Goal: Task Accomplishment & Management: Complete application form

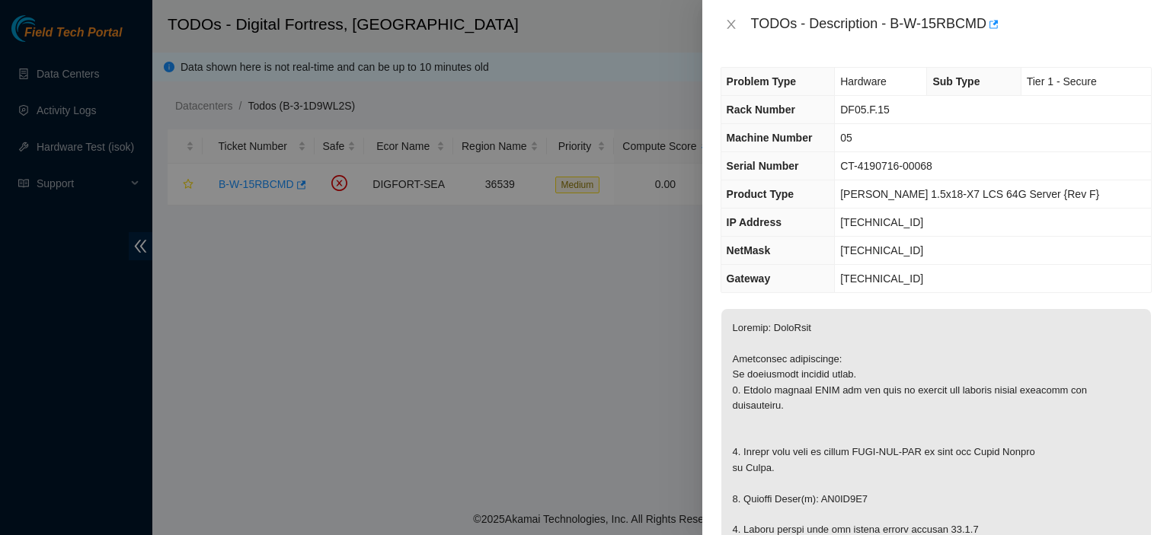
click at [1140, 318] on div "Problem Type Hardware Sub Type Tier 1 - Secure Rack Number DF05.F.15 Machine Nu…" at bounding box center [936, 292] width 468 height 487
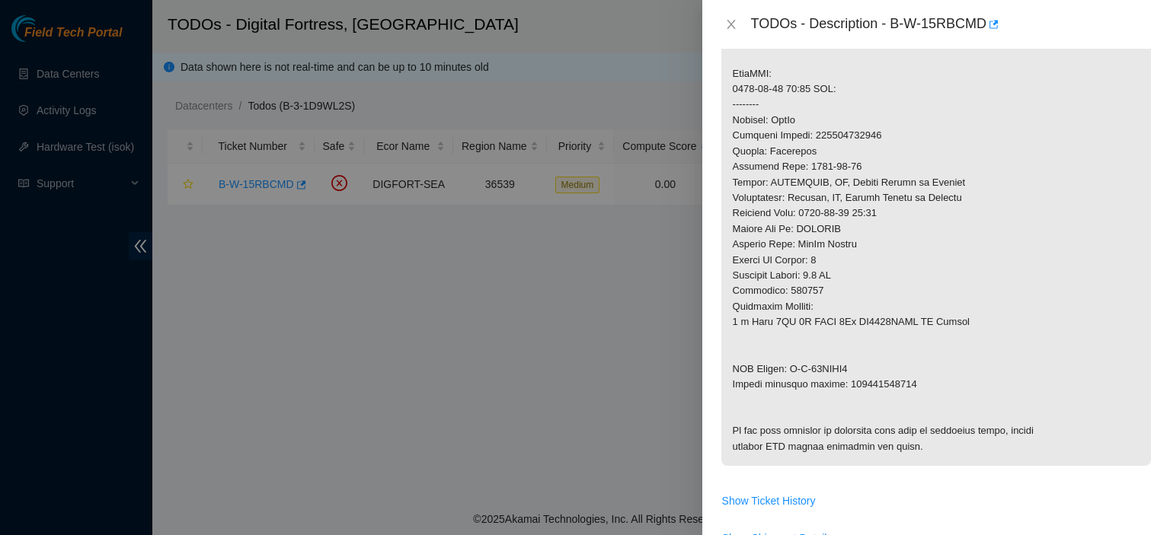
scroll to position [1242, 0]
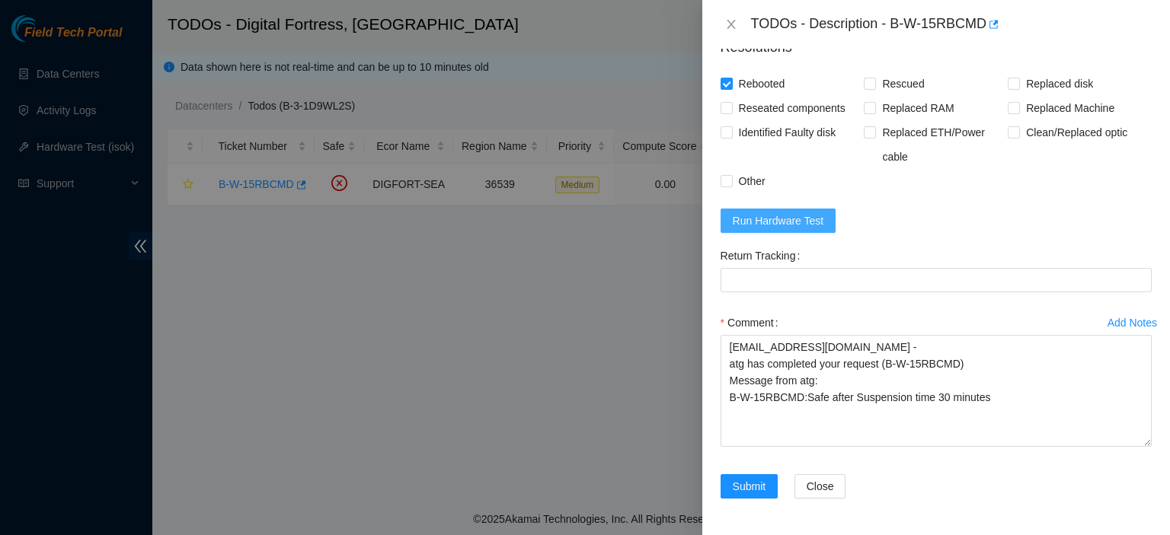
click at [791, 210] on button "Run Hardware Test" at bounding box center [779, 221] width 116 height 24
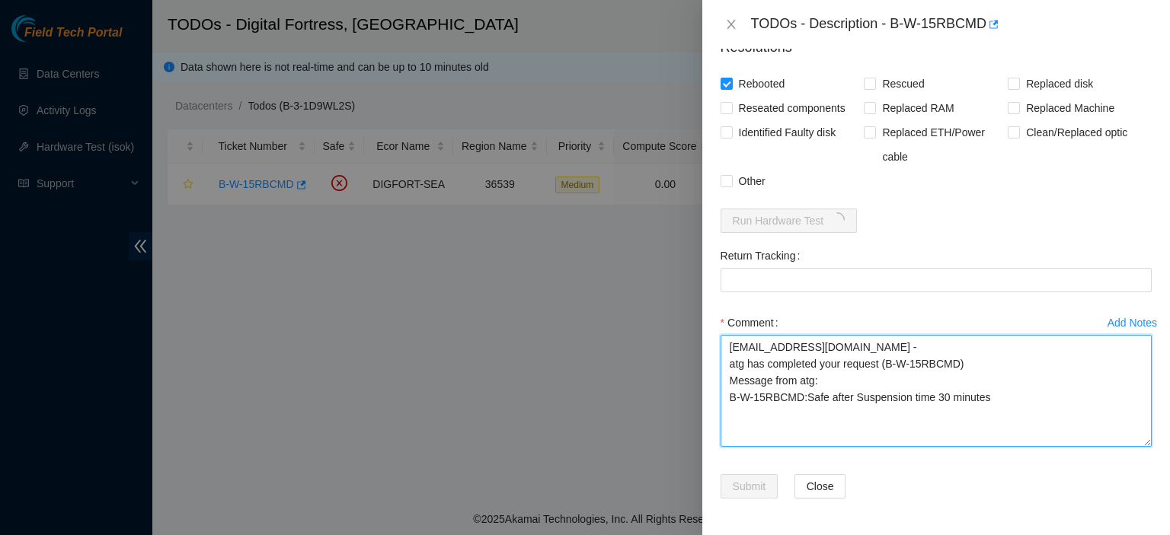
click at [1070, 401] on textarea "kbbyrne23@gmail.com - atg has completed your request (B-W-15RBCMD) Message from…" at bounding box center [936, 391] width 431 height 112
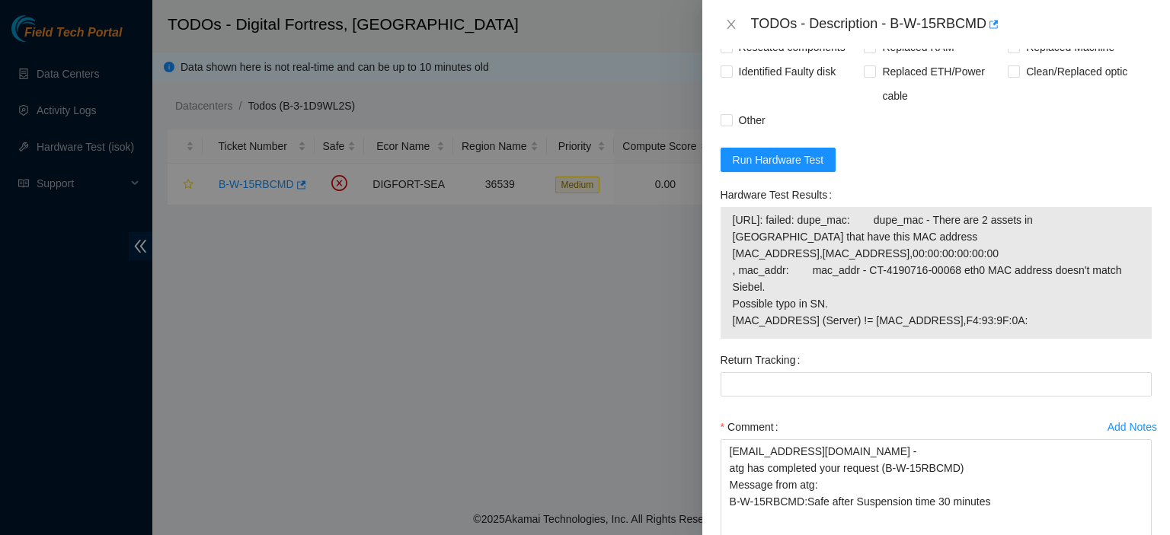
click at [1157, 193] on div "Problem Type Hardware Sub Type Tier 1 - Secure Rack Number DF05.F.15 Machine Nu…" at bounding box center [936, 292] width 468 height 487
click at [816, 168] on span "Run Hardware Test" at bounding box center [778, 160] width 91 height 17
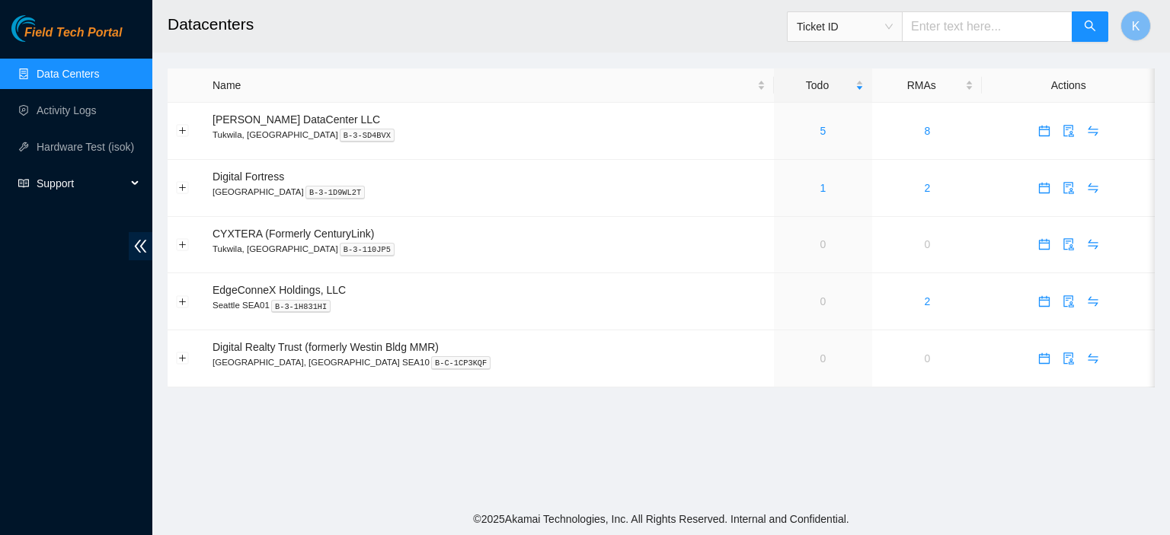
click at [56, 188] on span "Support" at bounding box center [82, 183] width 90 height 30
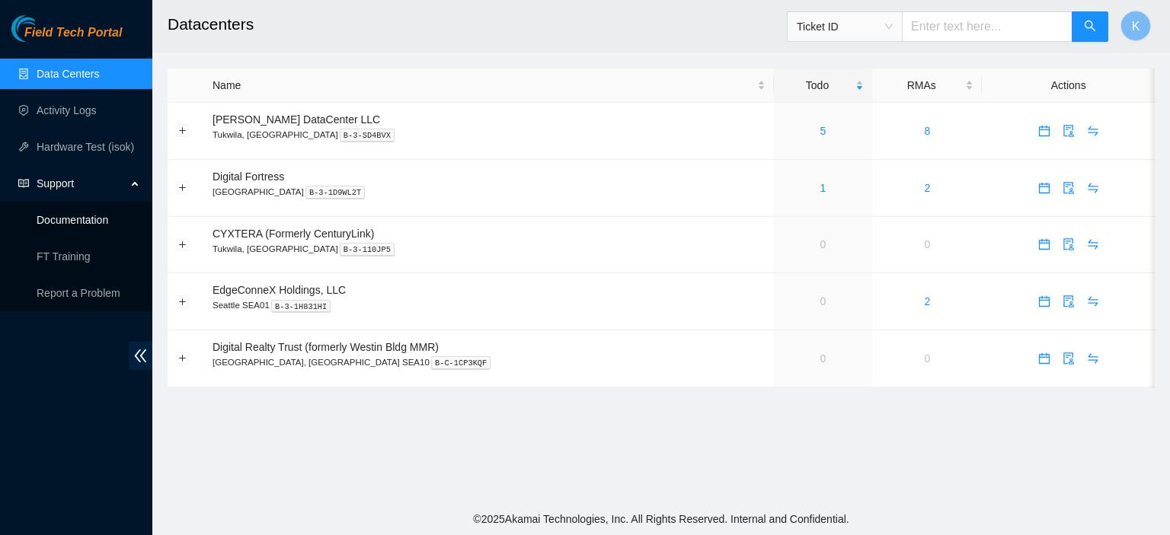
click at [94, 222] on link "Documentation" at bounding box center [73, 220] width 72 height 12
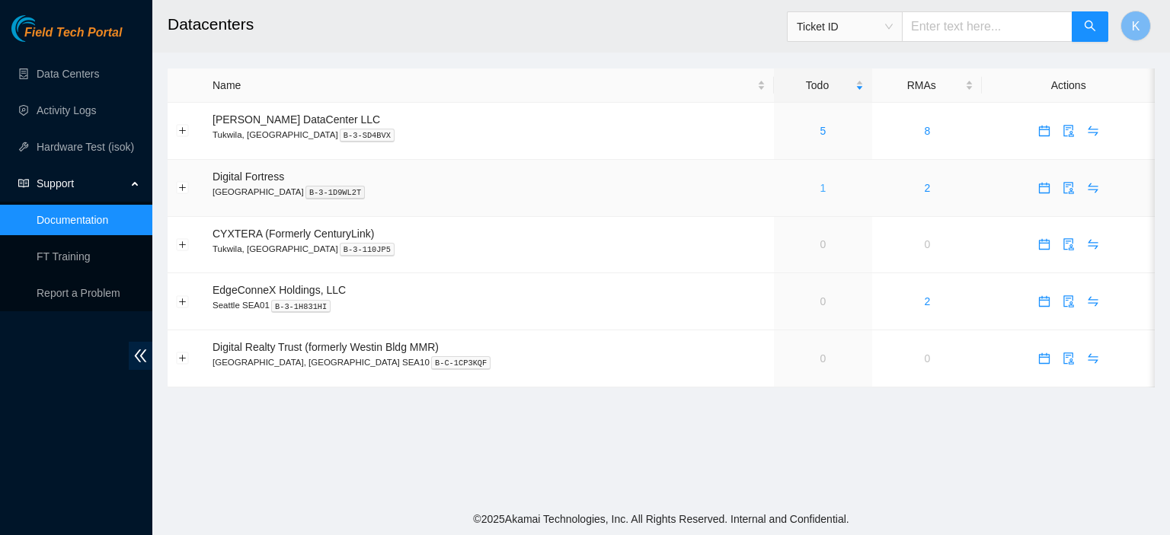
click at [820, 194] on link "1" at bounding box center [823, 188] width 6 height 12
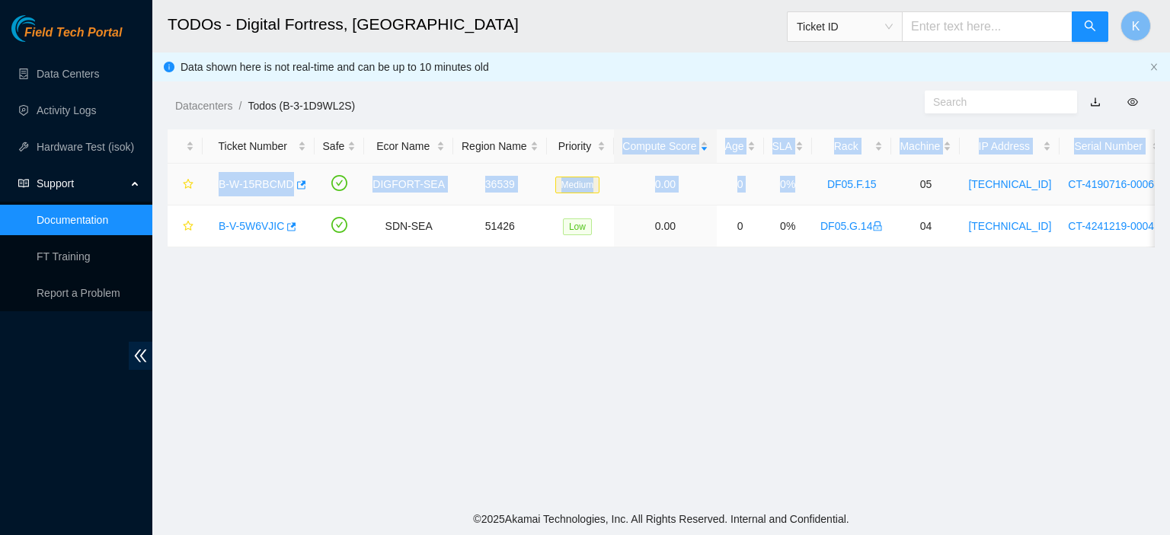
drag, startPoint x: 788, startPoint y: 194, endPoint x: 524, endPoint y: 168, distance: 264.8
click at [524, 168] on tr "B-W-15RBCMD DIGFORT-SEA 36539 Medium 0.00 0 0% DF05.F.15 05 [TECHNICAL_ID] CT-4…" at bounding box center [837, 185] width 1339 height 42
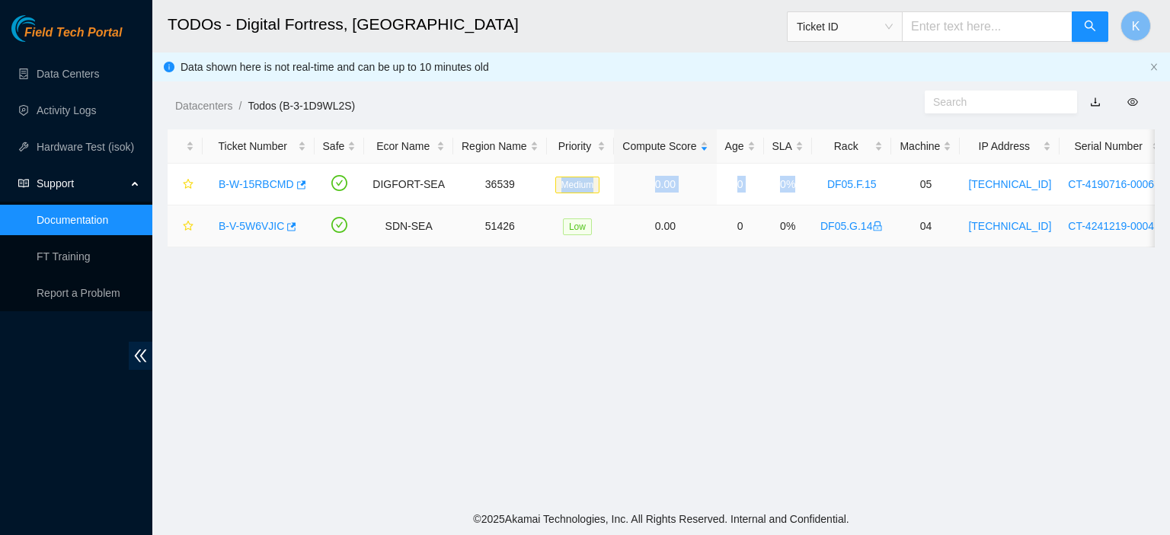
click at [256, 225] on link "B-V-5W6VJIC" at bounding box center [252, 226] width 66 height 12
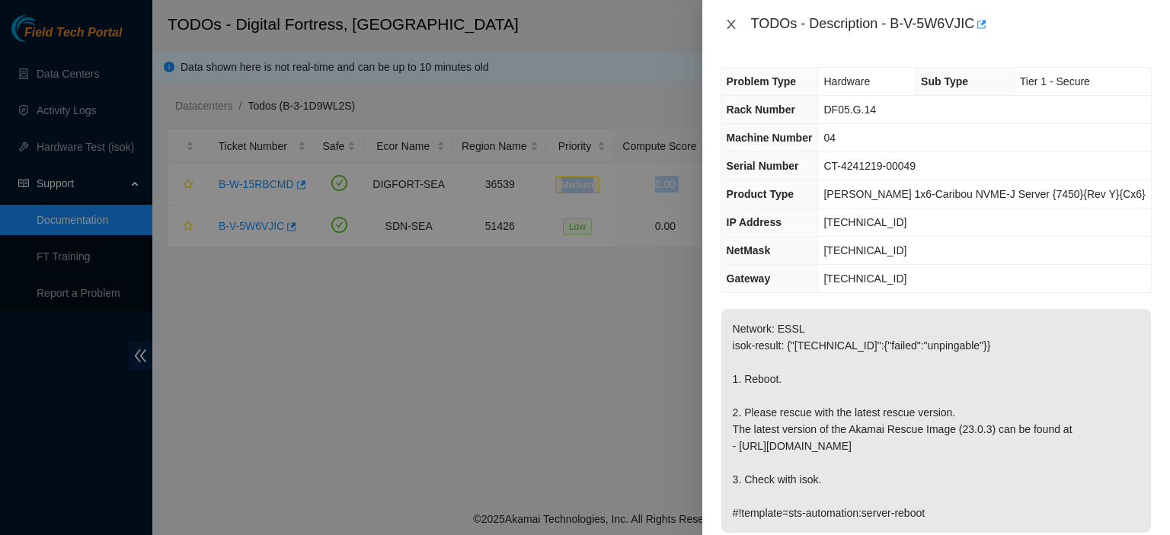
click at [728, 21] on icon "close" at bounding box center [731, 24] width 8 height 9
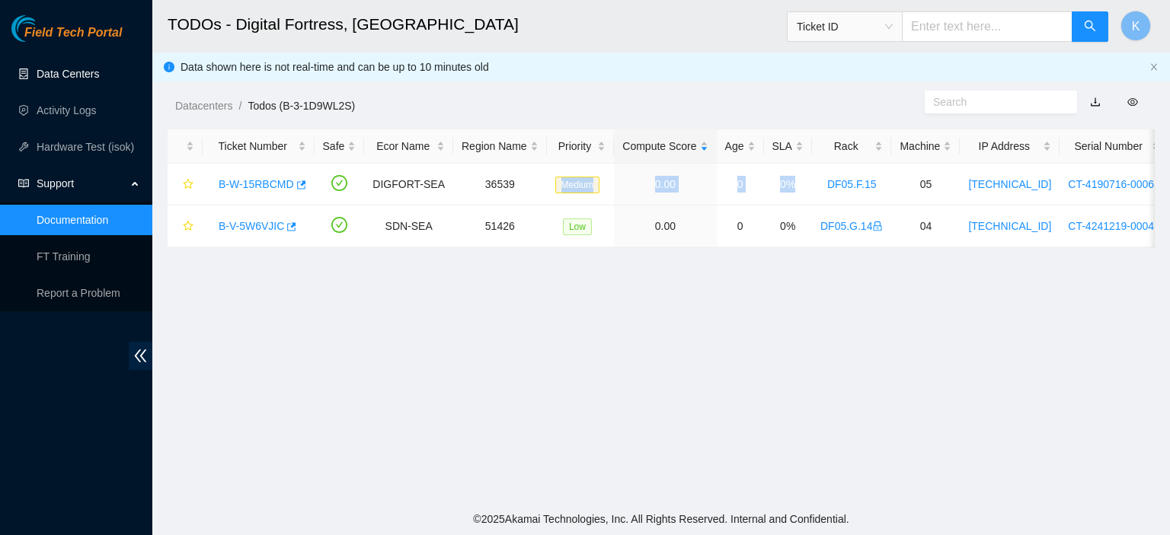
click at [78, 72] on link "Data Centers" at bounding box center [68, 74] width 62 height 12
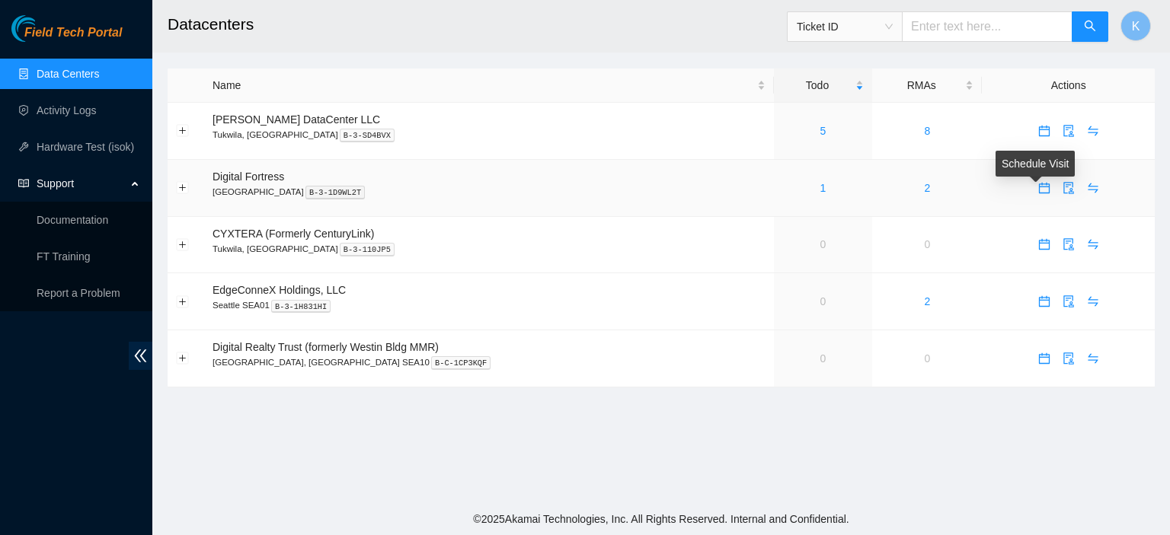
click at [1038, 188] on icon "calendar" at bounding box center [1044, 188] width 12 height 12
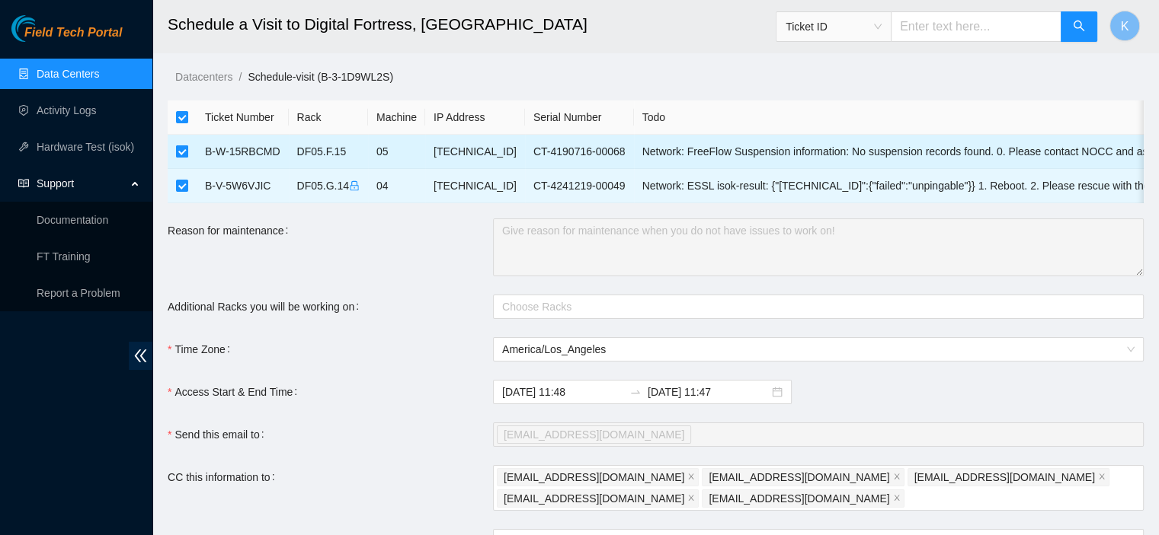
click at [179, 152] on input "checkbox" at bounding box center [182, 151] width 12 height 12
checkbox input "false"
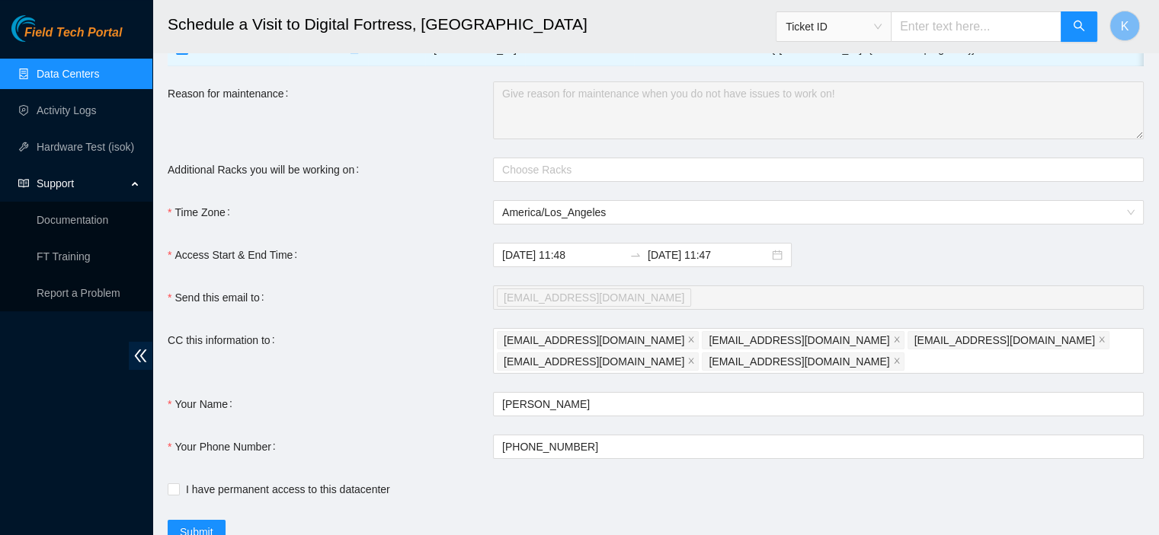
scroll to position [140, 0]
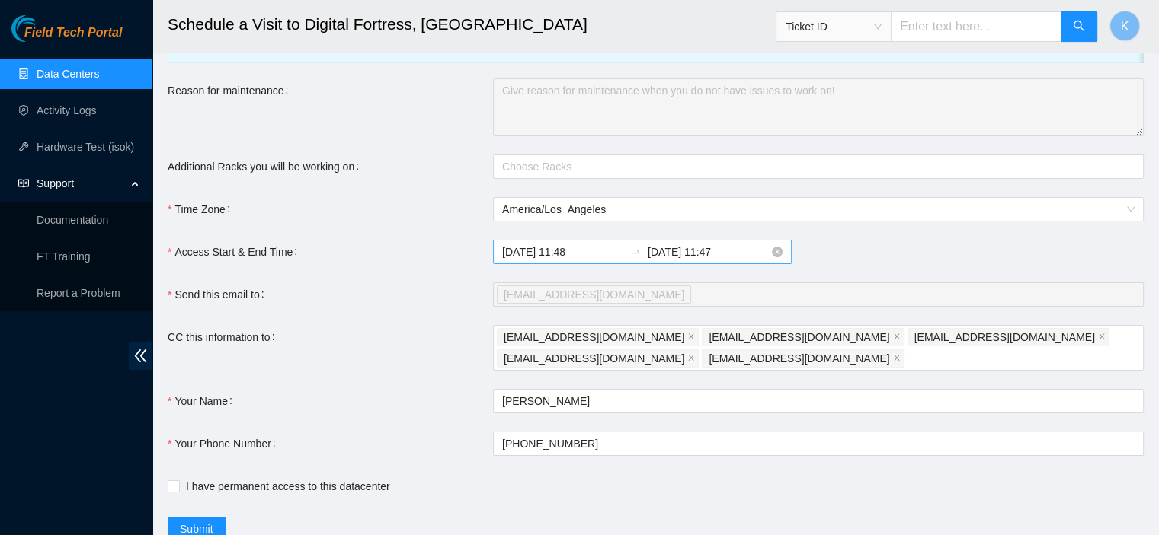
click at [574, 260] on input "[DATE] 11:48" at bounding box center [562, 252] width 121 height 17
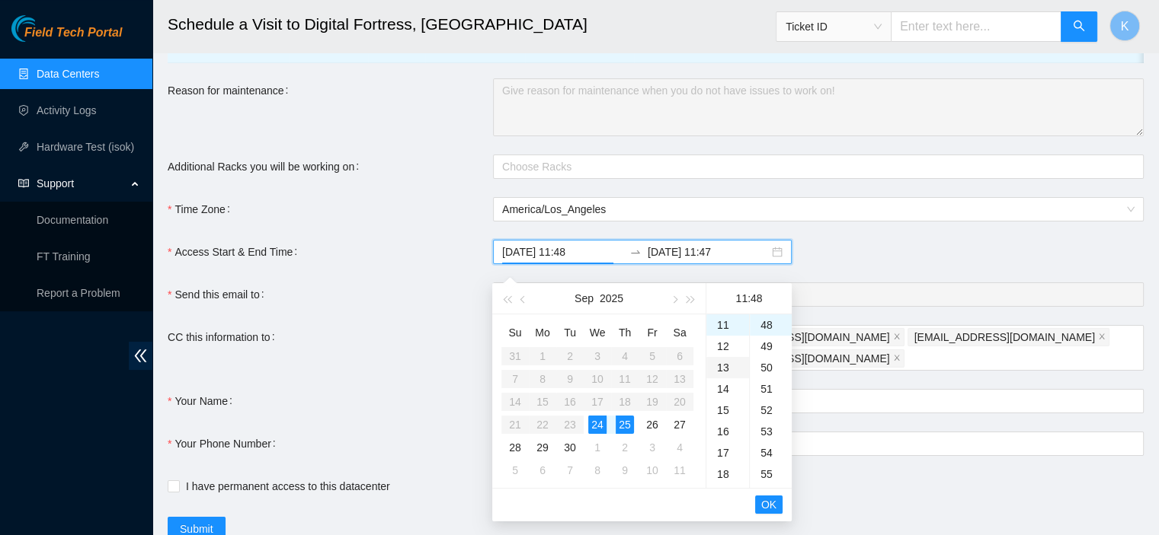
click at [725, 363] on div "13" at bounding box center [727, 367] width 43 height 21
click at [767, 335] on div "30" at bounding box center [770, 337] width 42 height 21
type input "[DATE] 13:30"
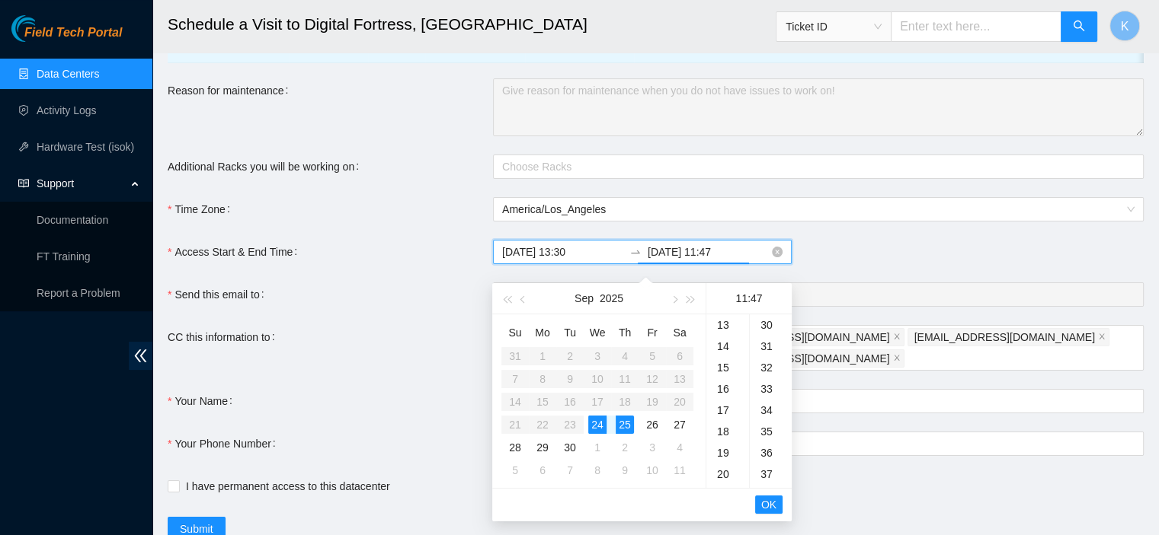
click at [686, 258] on input "[DATE] 11:47" at bounding box center [707, 252] width 121 height 17
click at [724, 447] on div "19" at bounding box center [727, 450] width 43 height 21
click at [769, 325] on div "00" at bounding box center [770, 325] width 42 height 21
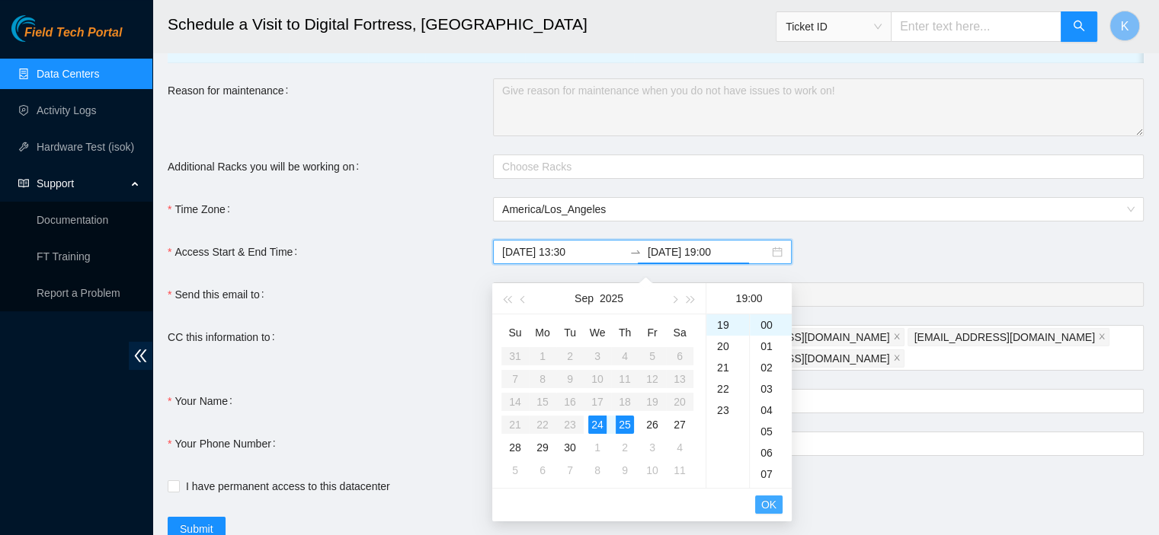
click at [772, 508] on span "OK" at bounding box center [768, 505] width 15 height 17
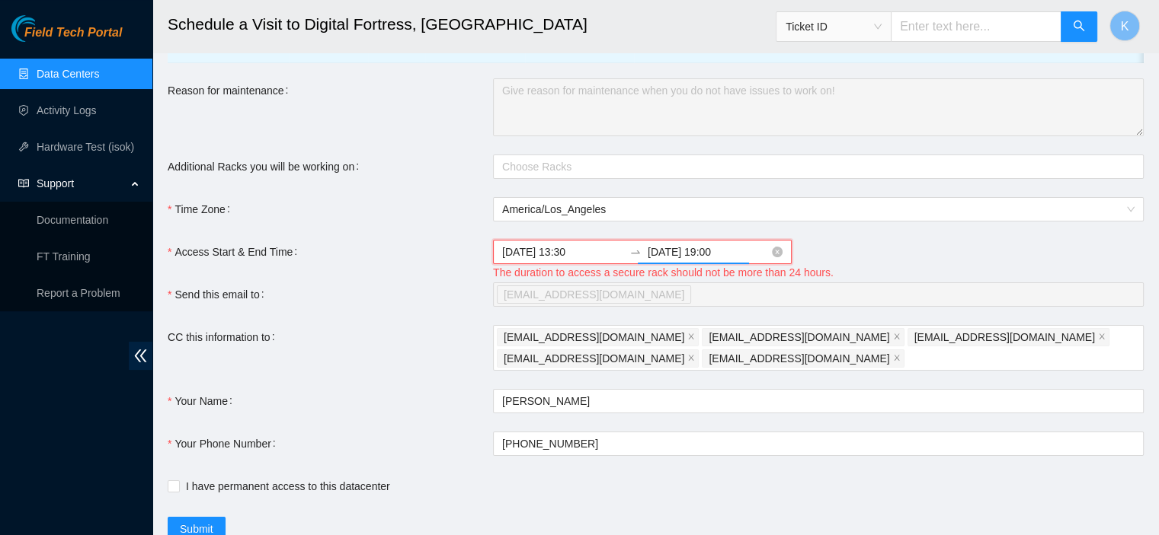
click at [672, 260] on input "[DATE] 19:00" at bounding box center [707, 252] width 121 height 17
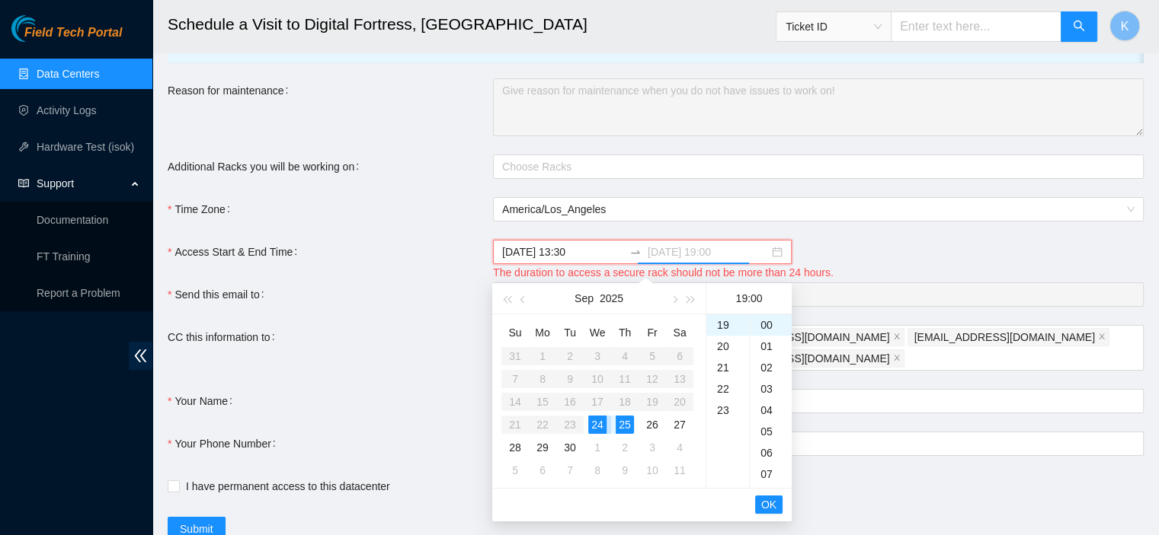
click at [596, 420] on div "24" at bounding box center [597, 425] width 18 height 18
type input "[DATE] 19:00"
click at [767, 504] on span "OK" at bounding box center [768, 505] width 15 height 17
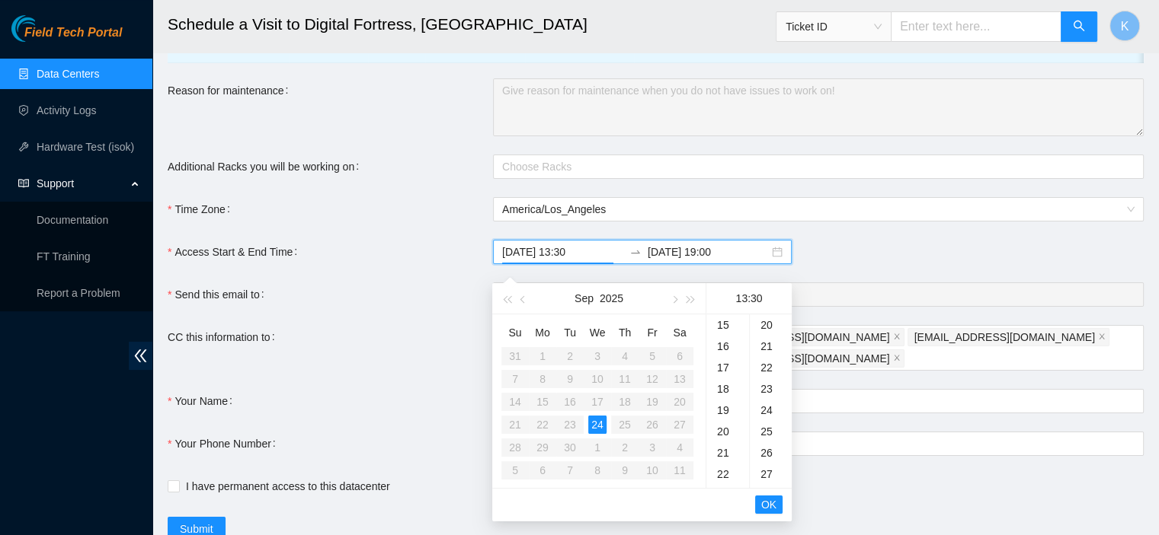
scroll to position [640, 0]
click at [776, 503] on button "OK" at bounding box center [768, 505] width 27 height 18
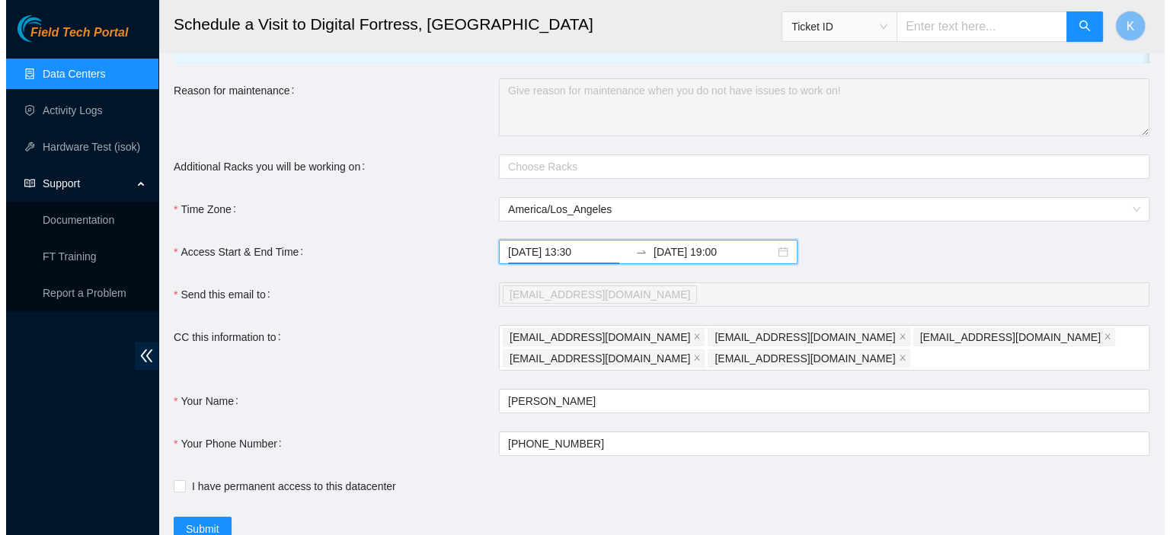
scroll to position [207, 0]
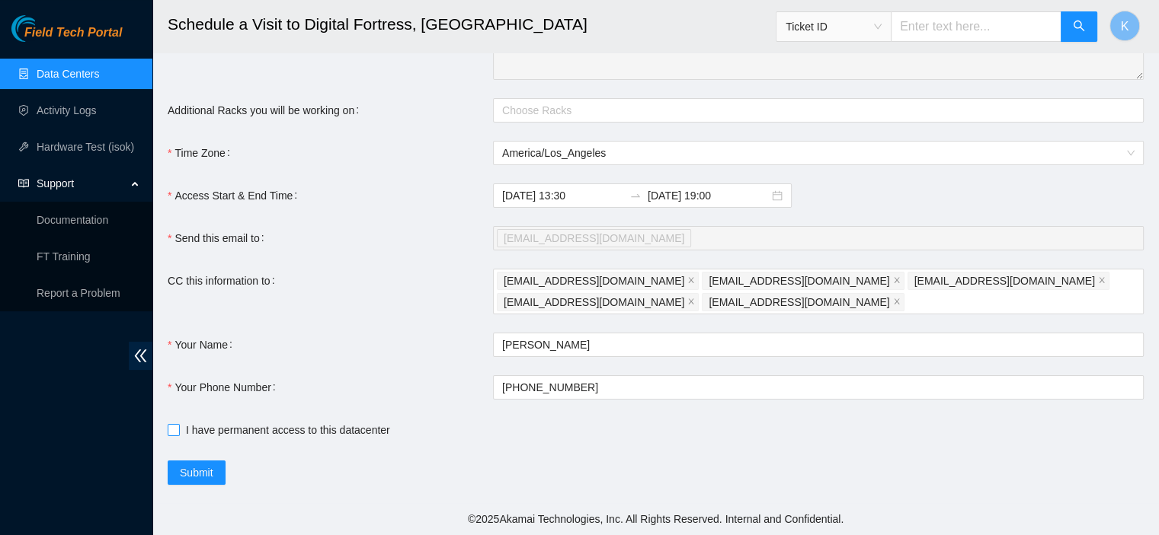
click at [168, 427] on input "I have permanent access to this datacenter" at bounding box center [173, 429] width 11 height 11
checkbox input "true"
click at [189, 468] on span "Submit" at bounding box center [197, 473] width 34 height 17
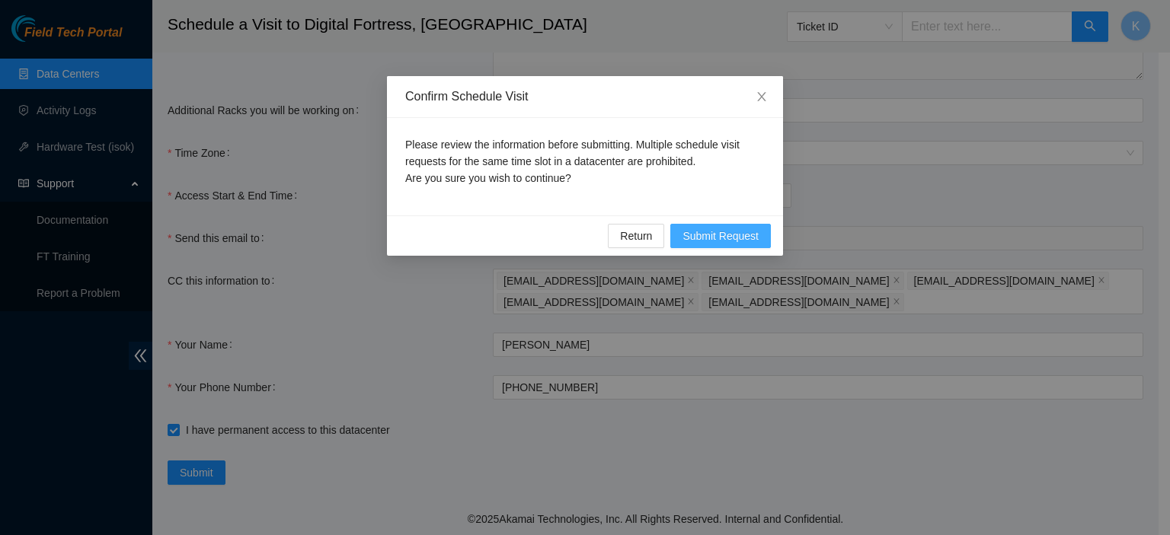
click at [707, 232] on span "Submit Request" at bounding box center [720, 236] width 76 height 17
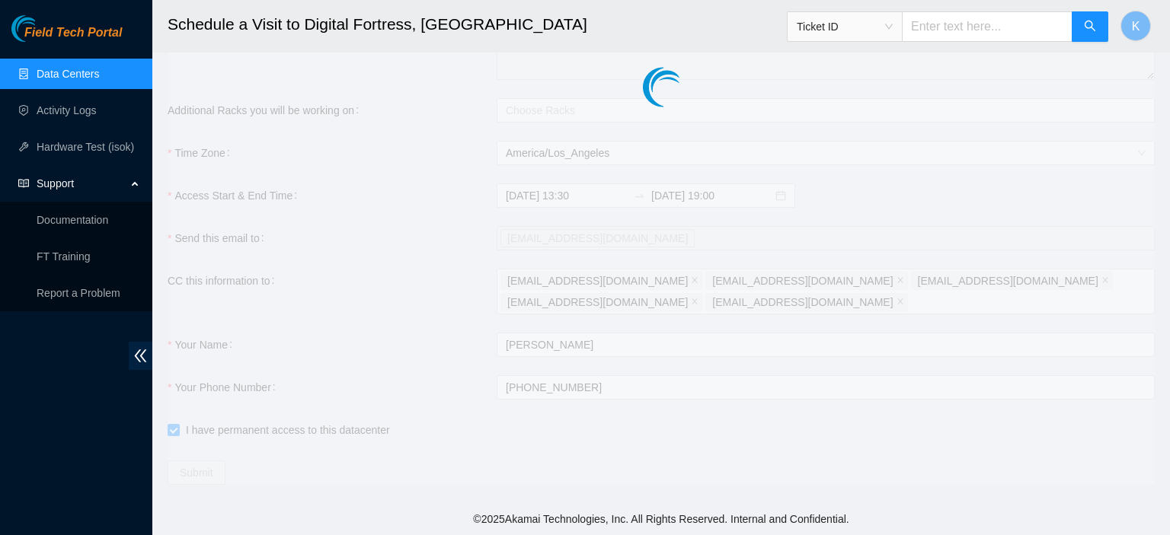
type input "[DATE] 11:49"
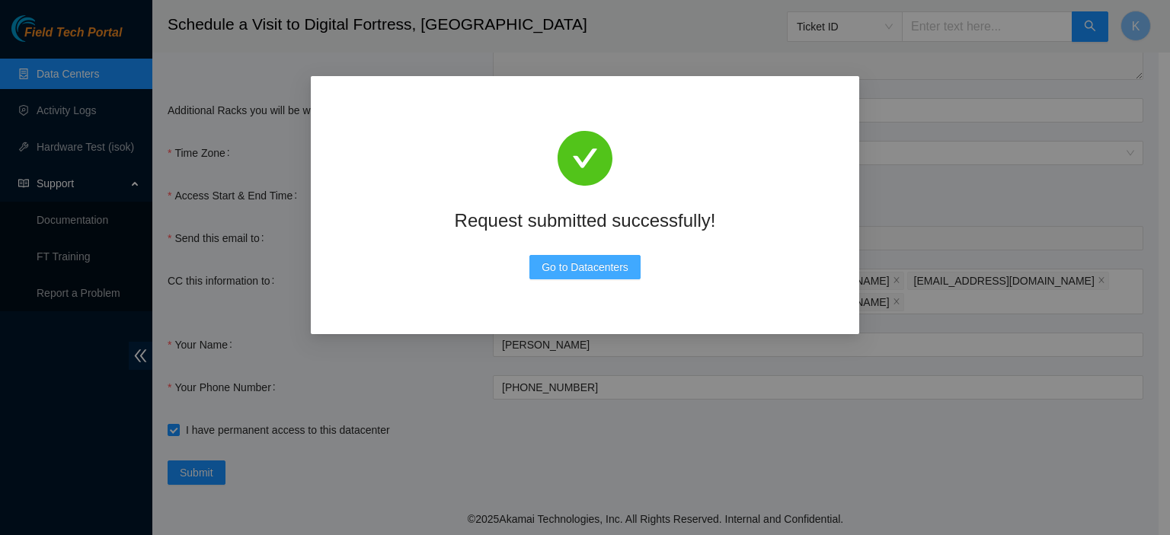
click at [628, 275] on button "Go to Datacenters" at bounding box center [584, 267] width 111 height 24
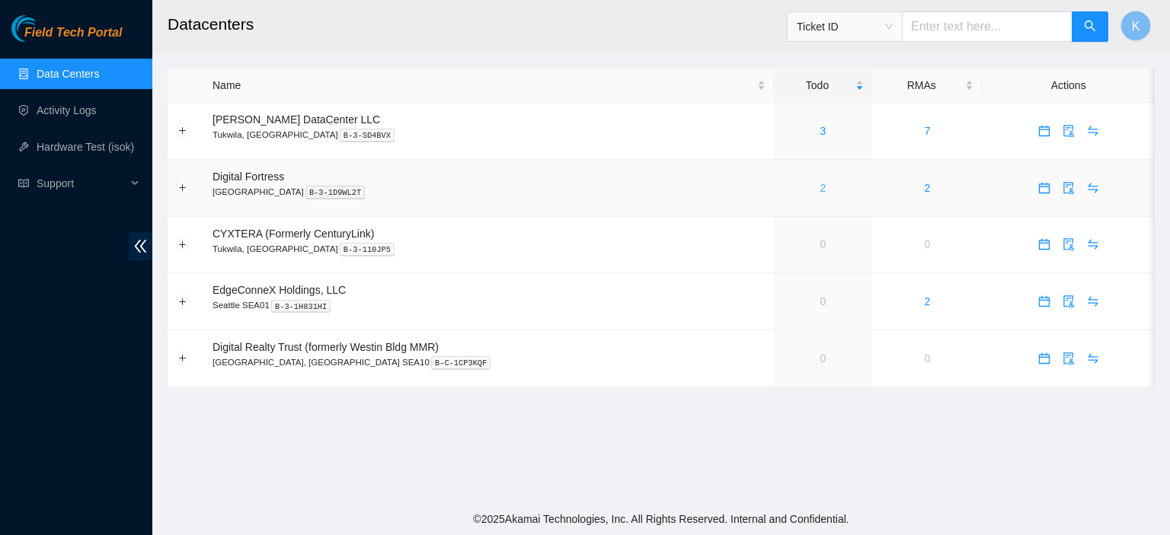
click at [820, 191] on link "2" at bounding box center [823, 188] width 6 height 12
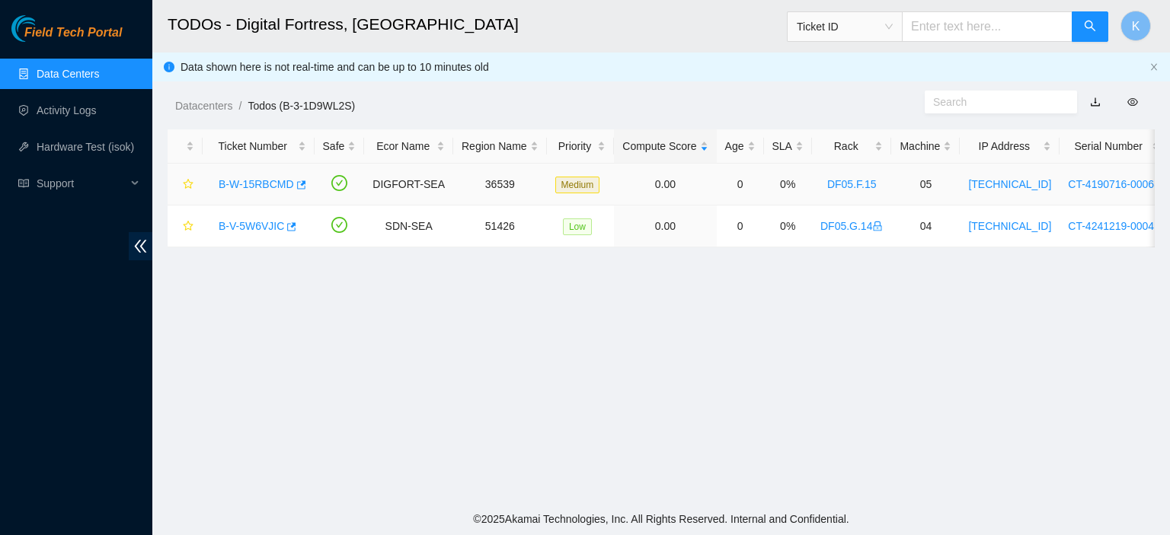
click at [263, 180] on link "B-W-15RBCMD" at bounding box center [256, 184] width 75 height 12
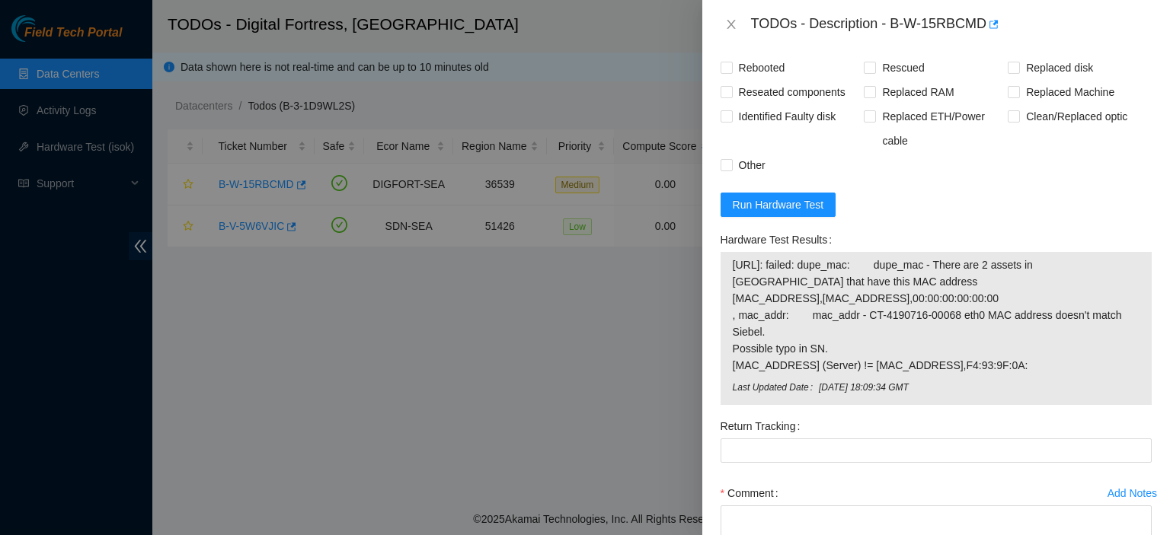
scroll to position [1440, 0]
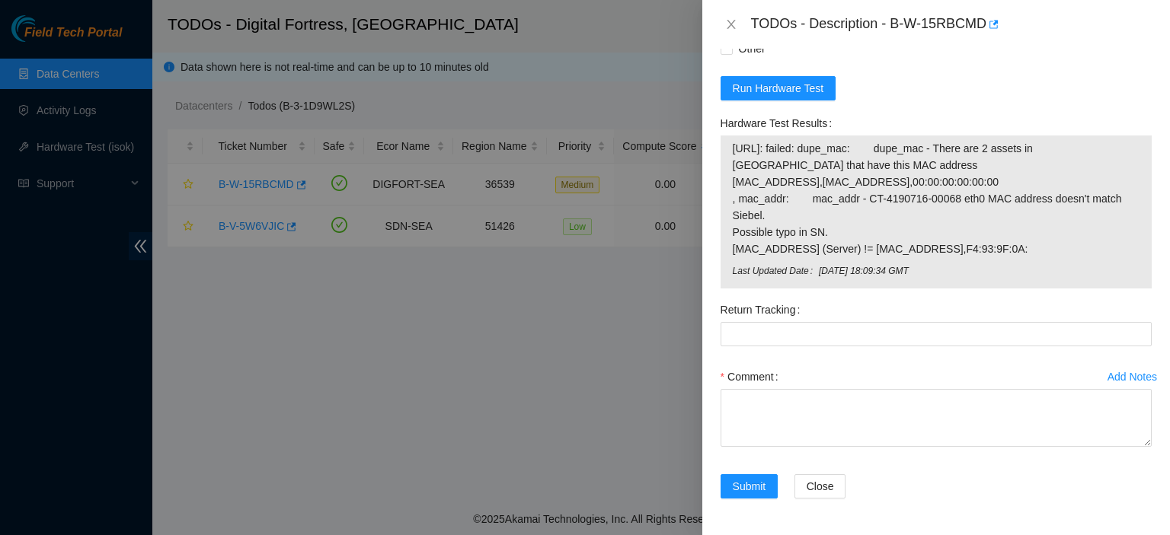
drag, startPoint x: 1005, startPoint y: 248, endPoint x: 728, endPoint y: 152, distance: 293.1
click at [728, 152] on div "184.28.50.180: failed: dupe_mac: dupe_mac - There are 2 assets in Siebel that h…" at bounding box center [936, 212] width 431 height 153
copy tbody "184.28.50.180: failed: dupe_mac: dupe_mac - There are 2 assets in Siebel that h…"
click at [1130, 294] on div "Hardware Test Results 184.28.50.180: failed: dupe_mac: dupe_mac - There are 2 a…" at bounding box center [935, 204] width 443 height 187
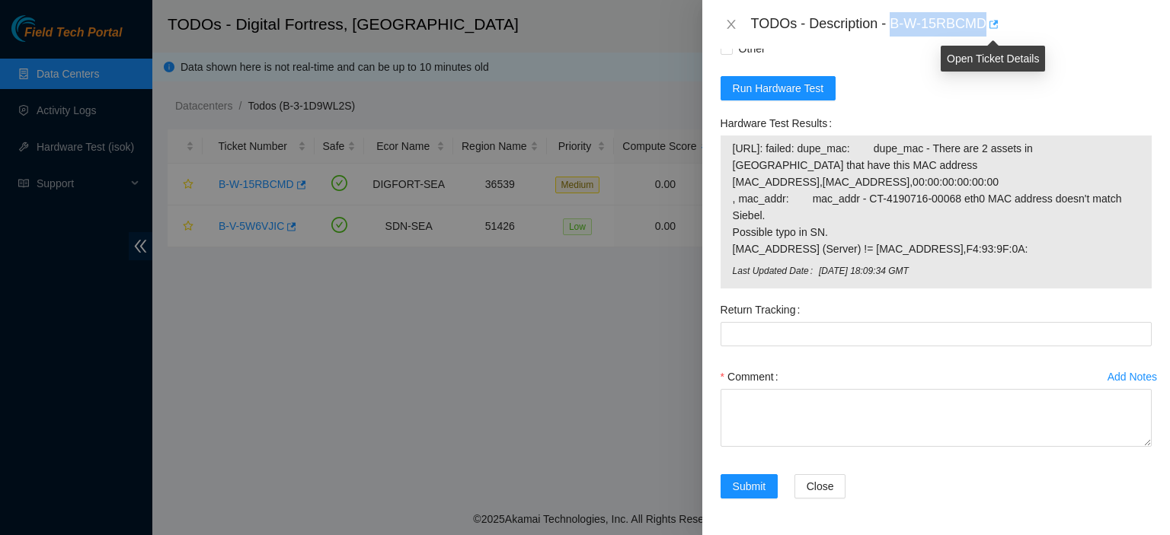
drag, startPoint x: 891, startPoint y: 24, endPoint x: 987, endPoint y: 23, distance: 96.0
click at [987, 23] on div "TODOs - Description - B-W-15RBCMD" at bounding box center [951, 24] width 401 height 24
copy div "B-W-15RBCMD"
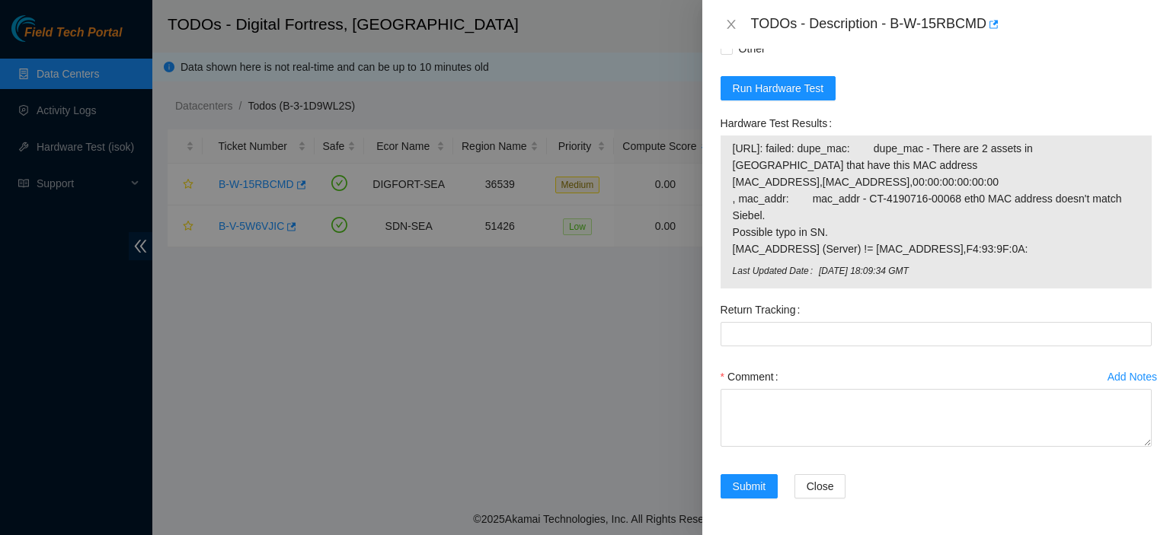
click at [1144, 316] on div "Return Tracking" at bounding box center [935, 331] width 443 height 67
drag, startPoint x: 737, startPoint y: 157, endPoint x: 944, endPoint y: 260, distance: 231.3
click at [1016, 249] on span "184.28.50.180: failed: dupe_mac: dupe_mac - There are 2 assets in Siebel that h…" at bounding box center [936, 198] width 407 height 117
copy span "84.28.50.180: failed: dupe_mac: dupe_mac - There are 2 assets in Siebel that ha…"
click at [1067, 64] on form "Resolutions Rebooted Rescued Replaced disk Reseated components Replaced RAM Rep…" at bounding box center [936, 205] width 431 height 625
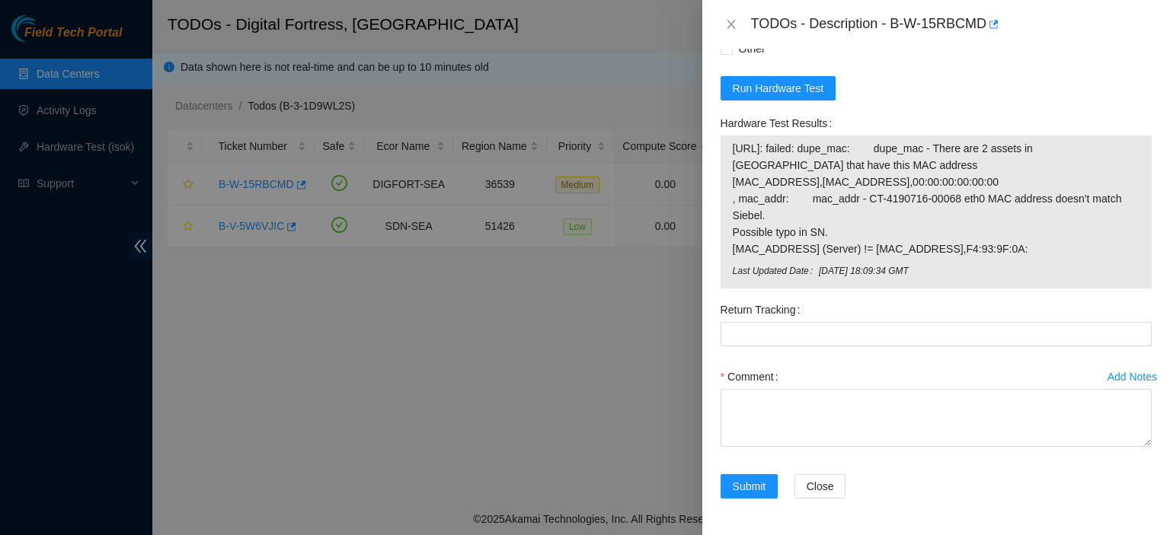
click at [873, 449] on div "Comment" at bounding box center [936, 410] width 431 height 91
click at [873, 435] on textarea "Comment" at bounding box center [936, 418] width 431 height 58
paste textarea "The following hosts passed all tests: 184.28.50.180"
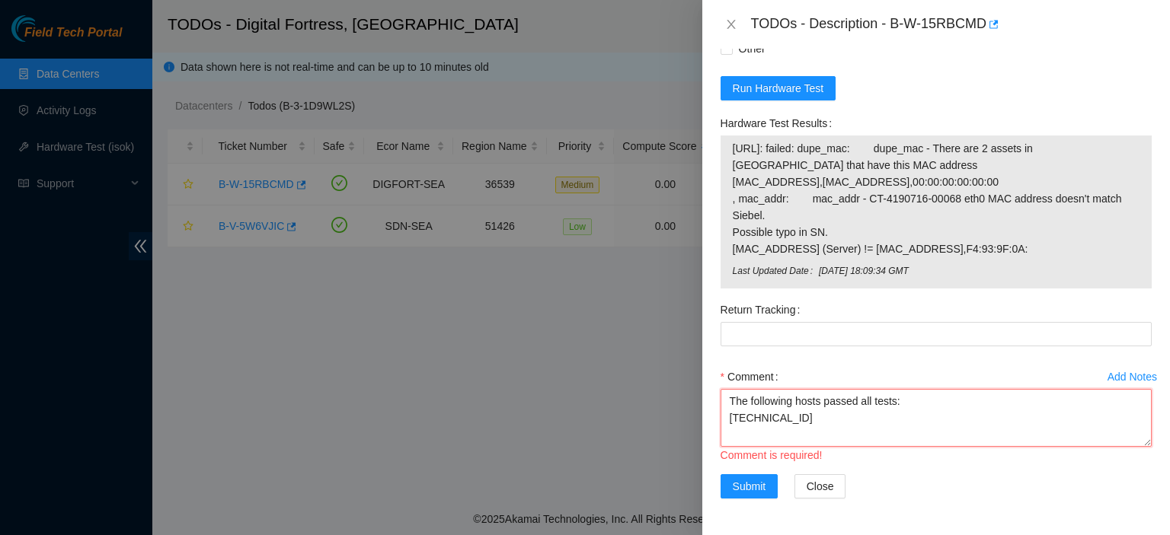
scroll to position [29, 0]
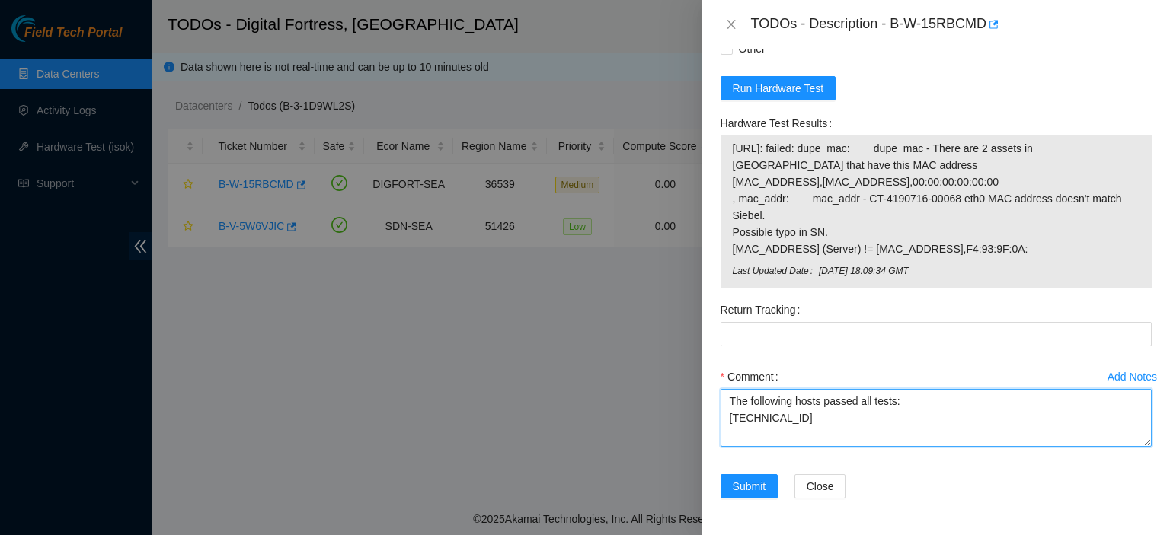
click at [873, 435] on textarea "The following hosts passed all tests: 184.28.50.180" at bounding box center [936, 418] width 431 height 58
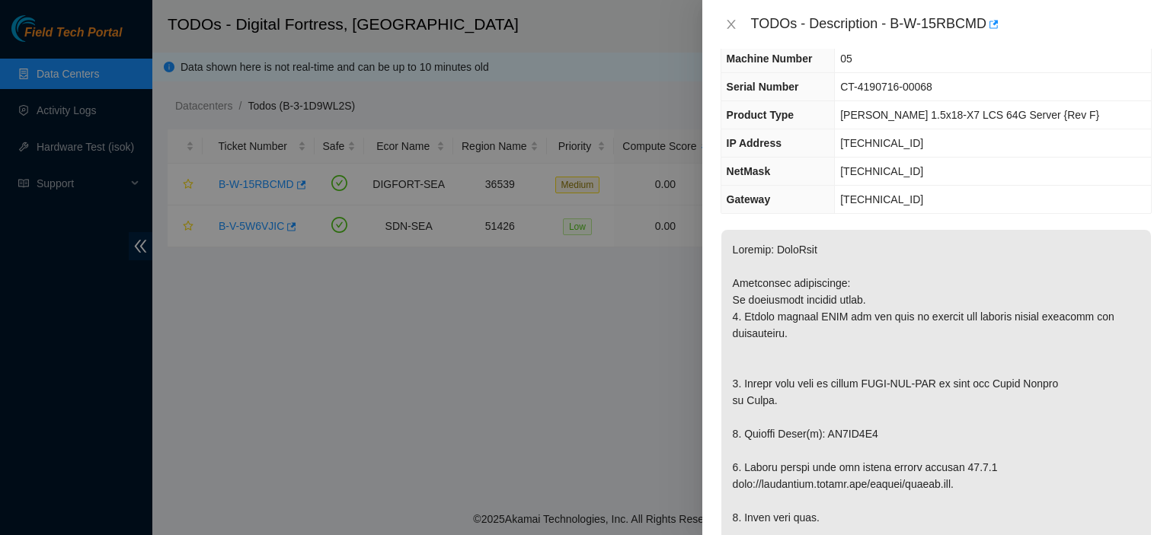
scroll to position [77, 0]
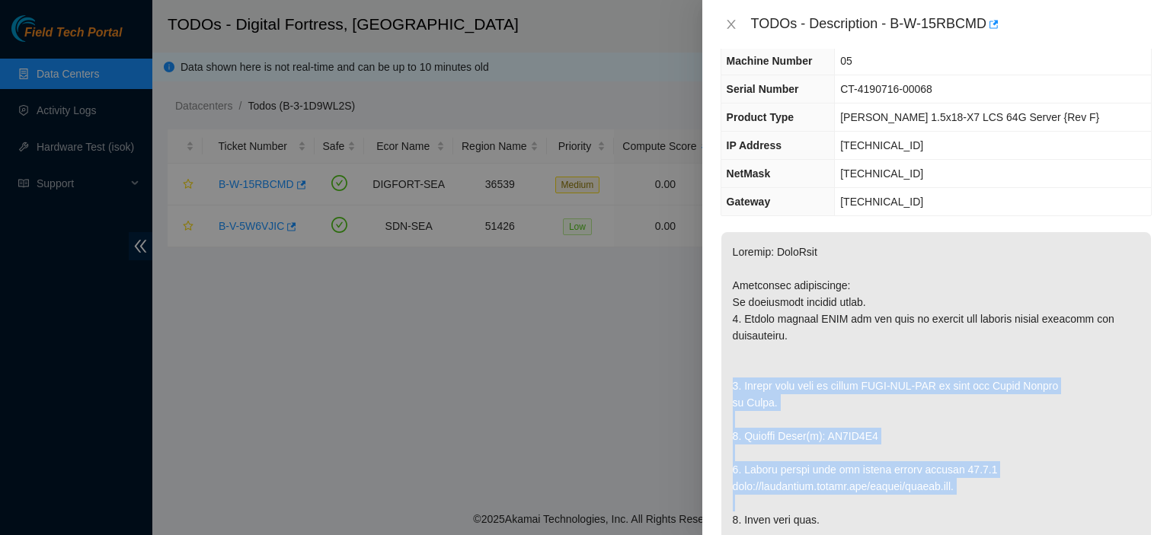
drag, startPoint x: 734, startPoint y: 382, endPoint x: 946, endPoint y: 499, distance: 241.7
copy p "1. Safely shut down by typing CTRL-ALT-DEL or with the Power Button in Front. 2…"
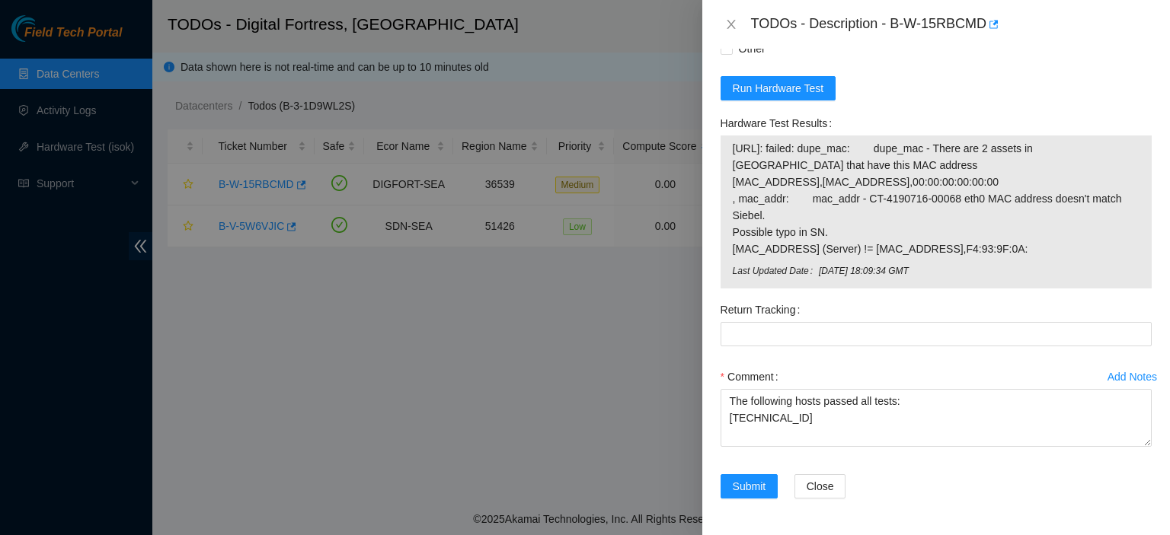
scroll to position [0, 0]
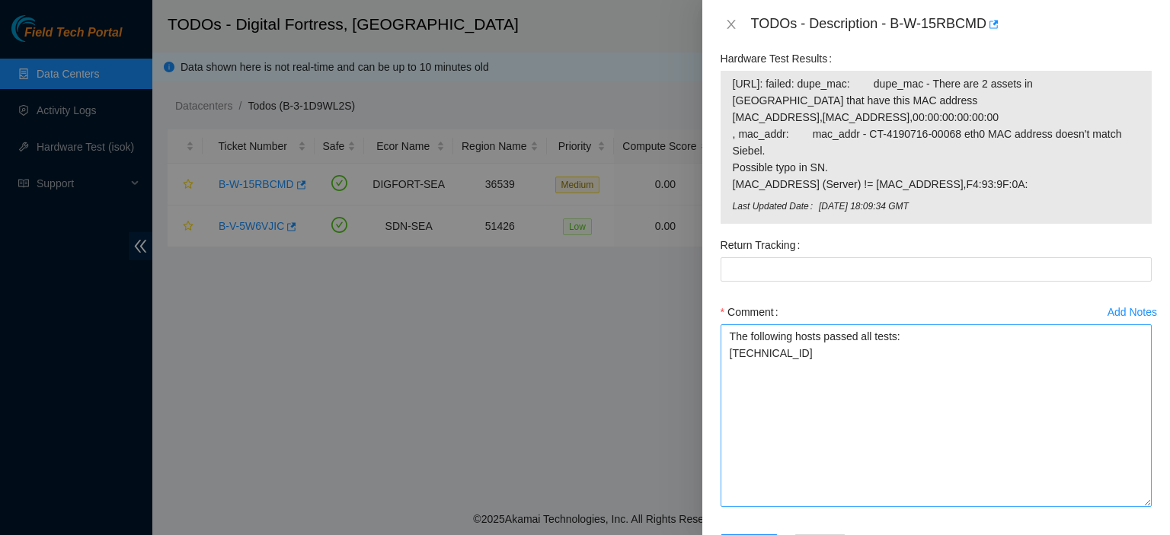
drag, startPoint x: 1133, startPoint y: 440, endPoint x: 938, endPoint y: 491, distance: 201.4
click at [1137, 535] on html "Field Tech Portal Data Centers Activity Logs Hardware Test (isok) Support TODOs…" at bounding box center [585, 267] width 1170 height 535
click at [762, 397] on textarea "The following hosts passed all tests: 184.28.50.180" at bounding box center [936, 408] width 431 height 169
paste textarea "1. Safely shut down by typing CTRL-ALT-DEL or with the Power Button in Front. 2…"
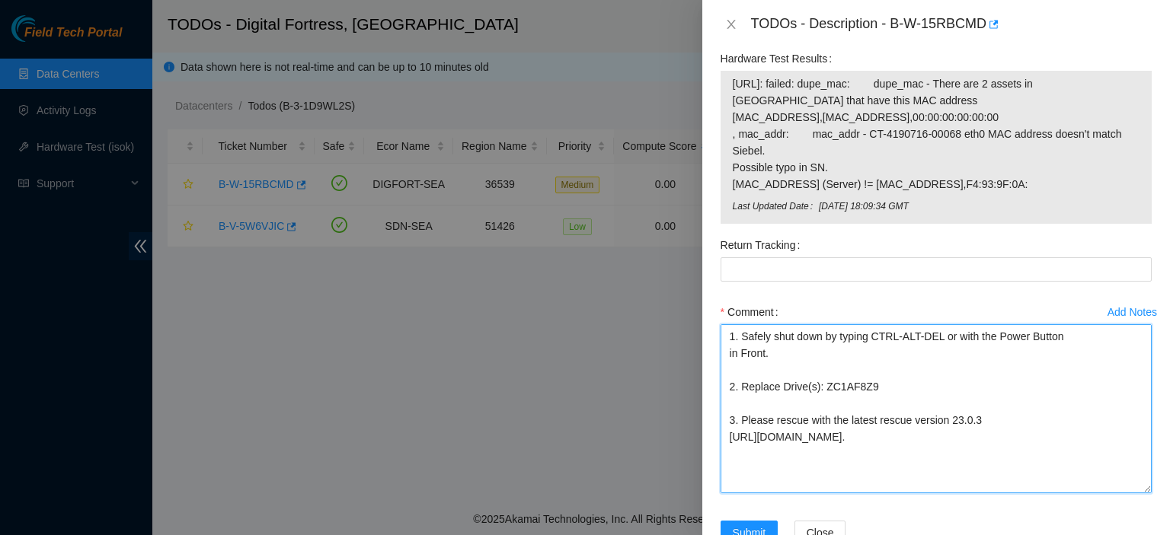
scroll to position [1462, 0]
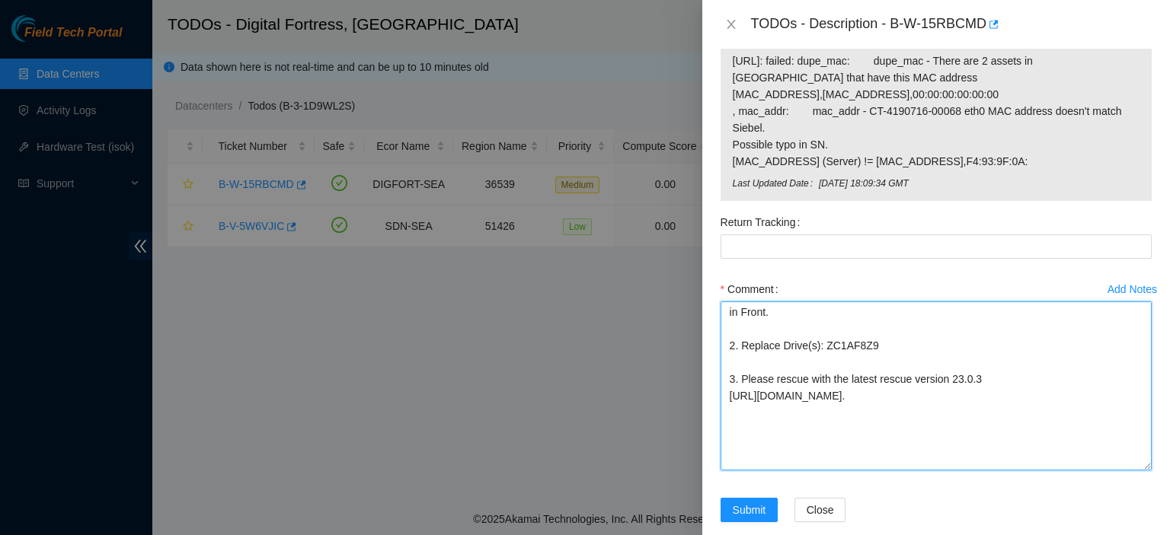
click at [1098, 456] on textarea "1. Safely shut down by typing CTRL-ALT-DEL or with the Power Button in Front. 2…" at bounding box center [936, 386] width 431 height 169
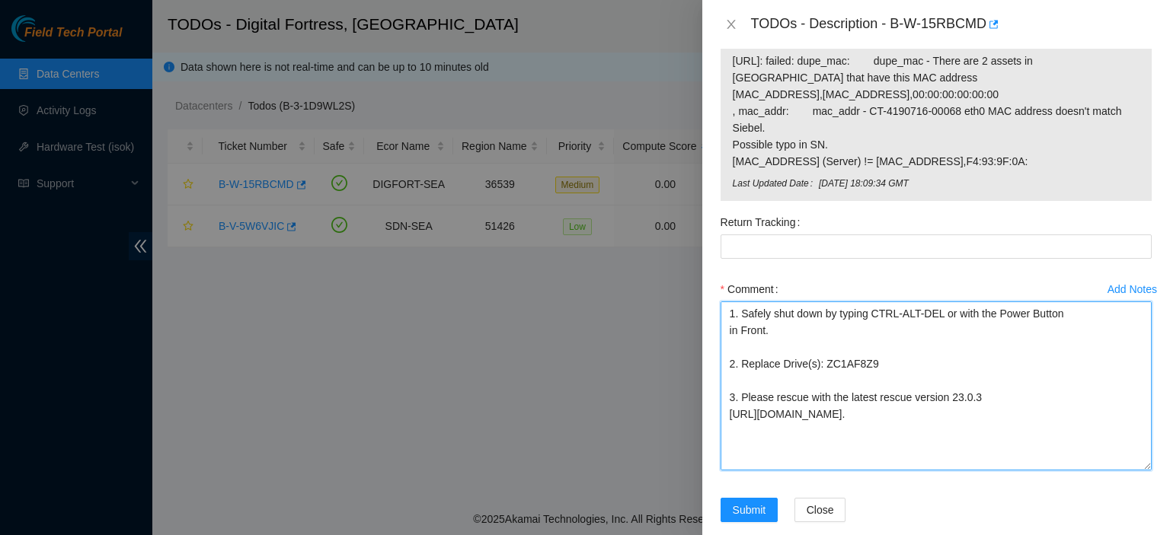
click at [747, 376] on textarea "1. Safely shut down by typing CTRL-ALT-DEL or with the Power Button in Front. 2…" at bounding box center [936, 386] width 431 height 169
paste textarea "kbbyrne23@gmail.com - atg has completed your request (B-W-15RBCMD) Message from…"
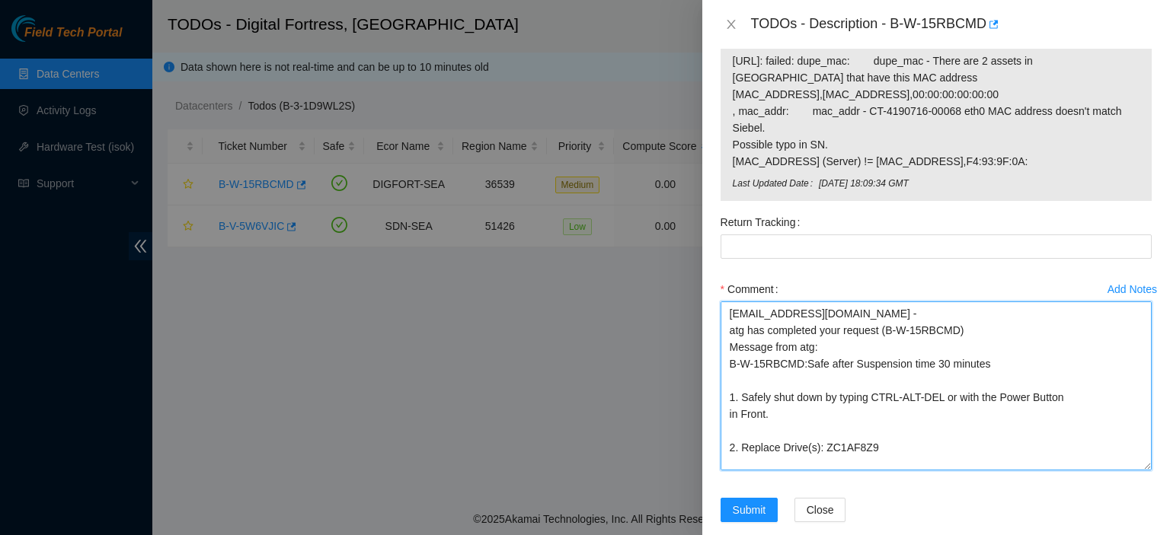
scroll to position [139, 0]
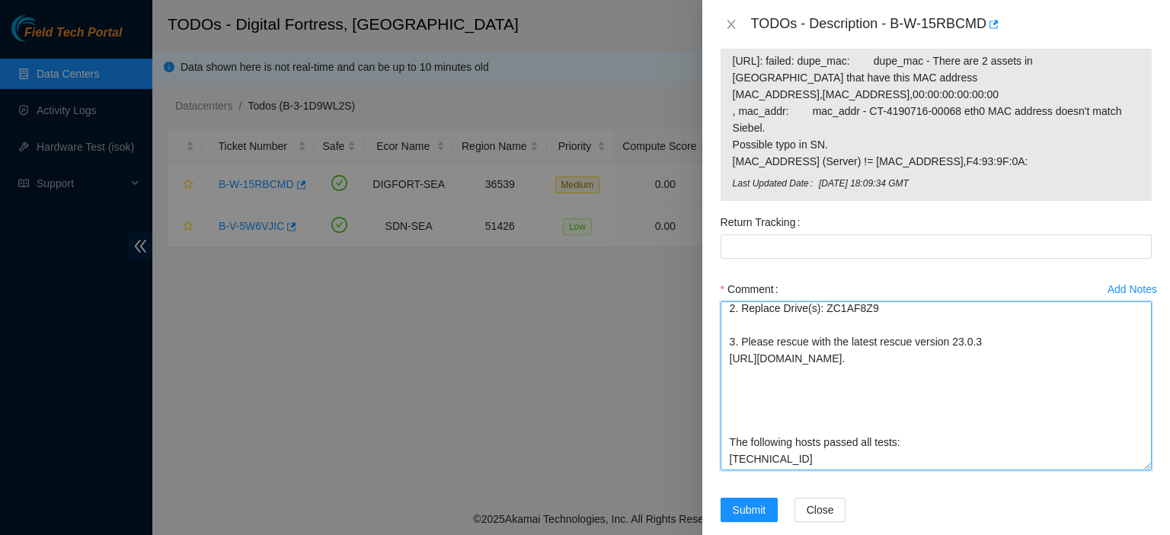
click at [897, 389] on textarea "kbbyrne23@gmail.com - atg has completed your request (B-W-15RBCMD) Message from…" at bounding box center [936, 386] width 431 height 169
click at [978, 443] on textarea "kbbyrne23@gmail.com - atg has completed your request (B-W-15RBCMD) Message from…" at bounding box center [936, 386] width 431 height 169
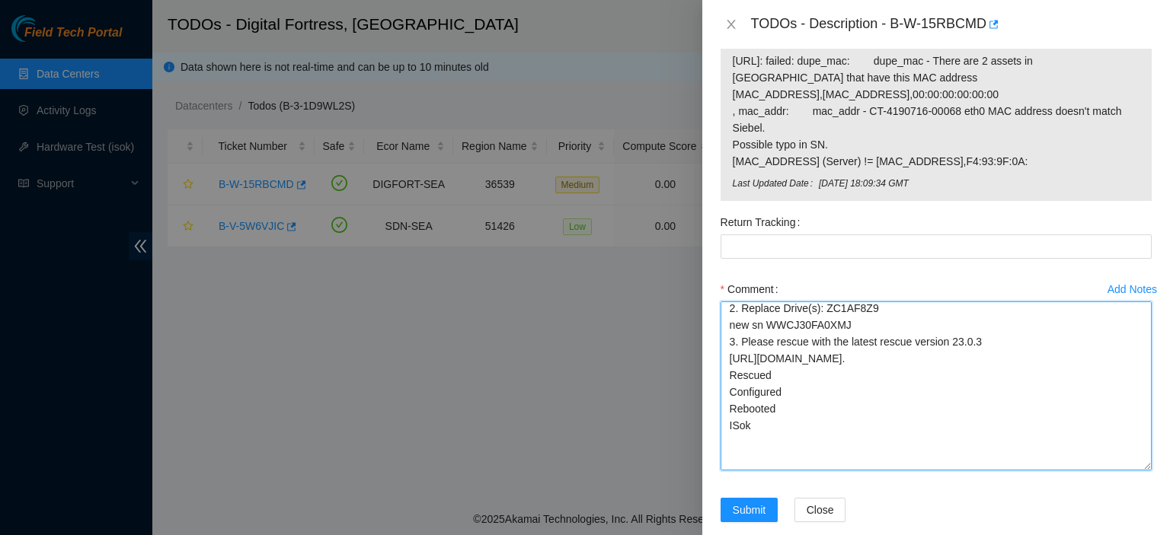
scroll to position [190, 0]
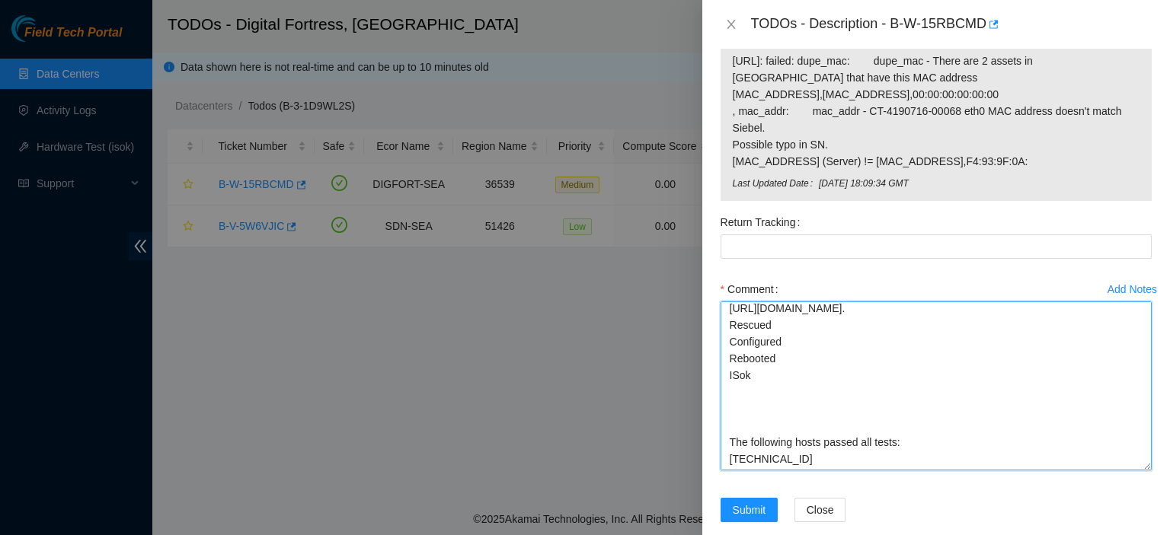
click at [762, 471] on textarea "kbbyrne23@gmail.com - atg has completed your request (B-W-15RBCMD) Message from…" at bounding box center [936, 386] width 431 height 169
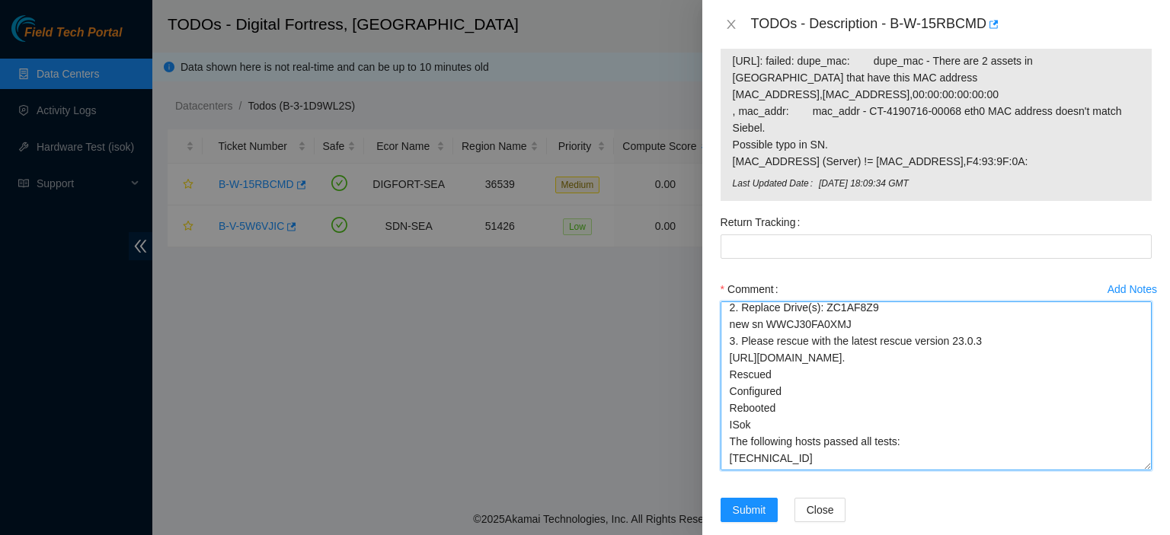
scroll to position [139, 0]
type textarea "kbbyrne23@gmail.com - atg has completed your request (B-W-15RBCMD) Message from…"
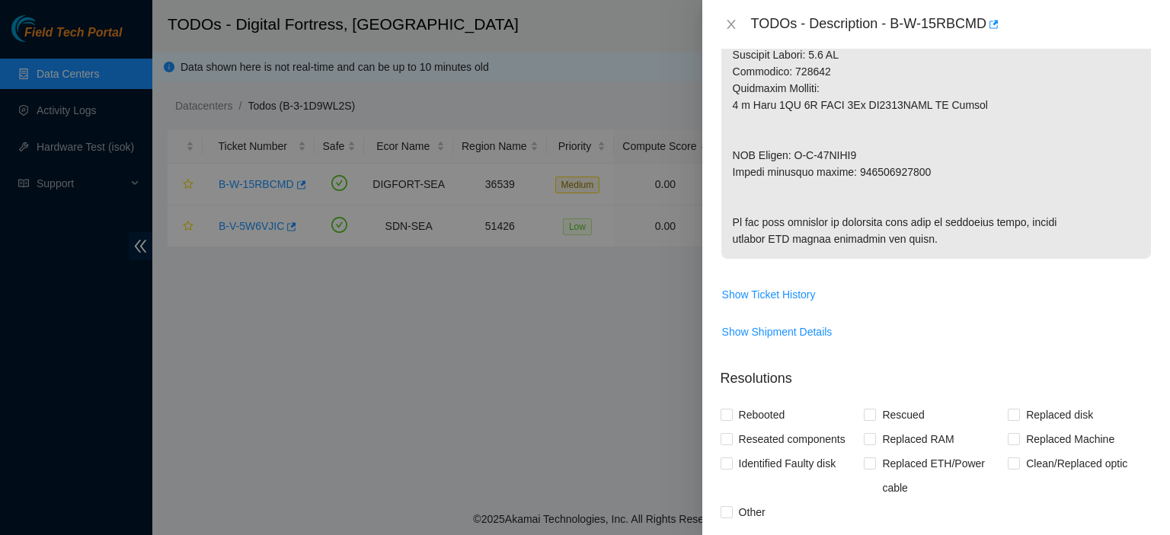
scroll to position [902, 0]
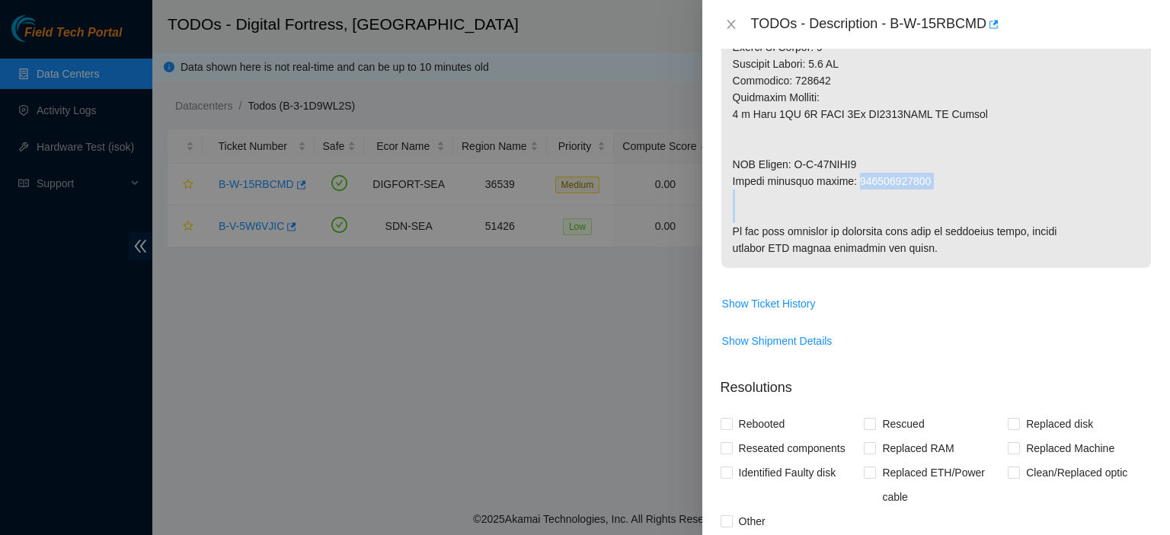
drag, startPoint x: 849, startPoint y: 182, endPoint x: 929, endPoint y: 196, distance: 81.9
copy p "463470054893"
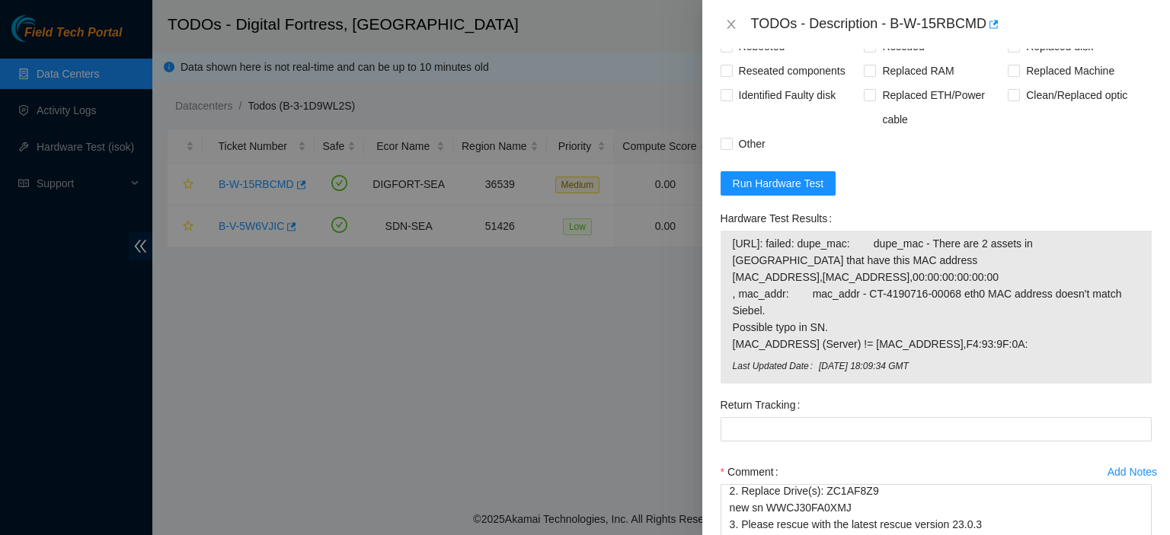
scroll to position [1293, 0]
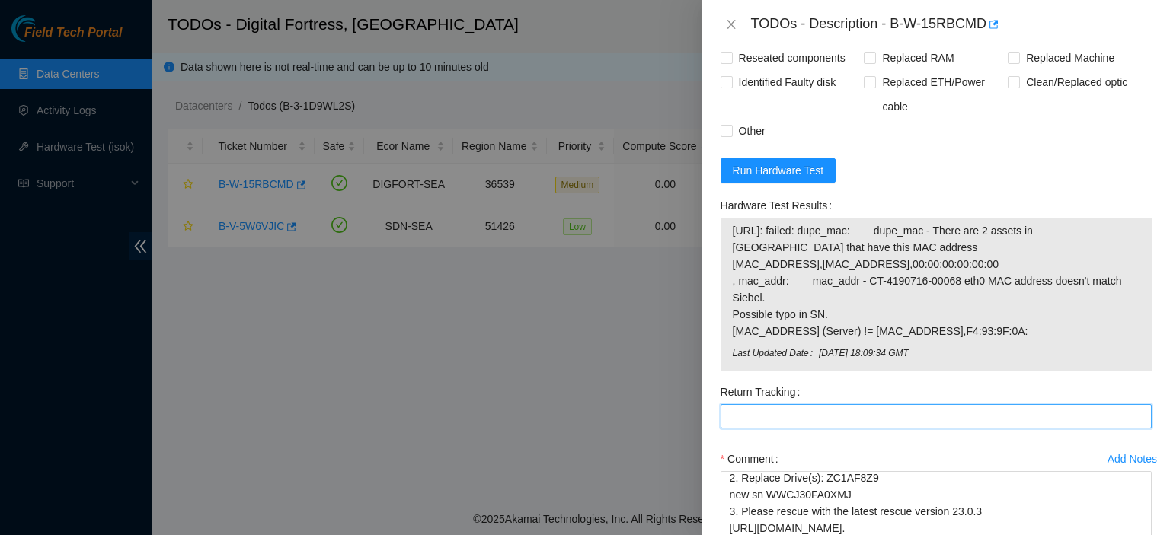
click at [789, 429] on Tracking "Return Tracking" at bounding box center [936, 416] width 431 height 24
paste Tracking "463470054893"
type Tracking "463470054893"
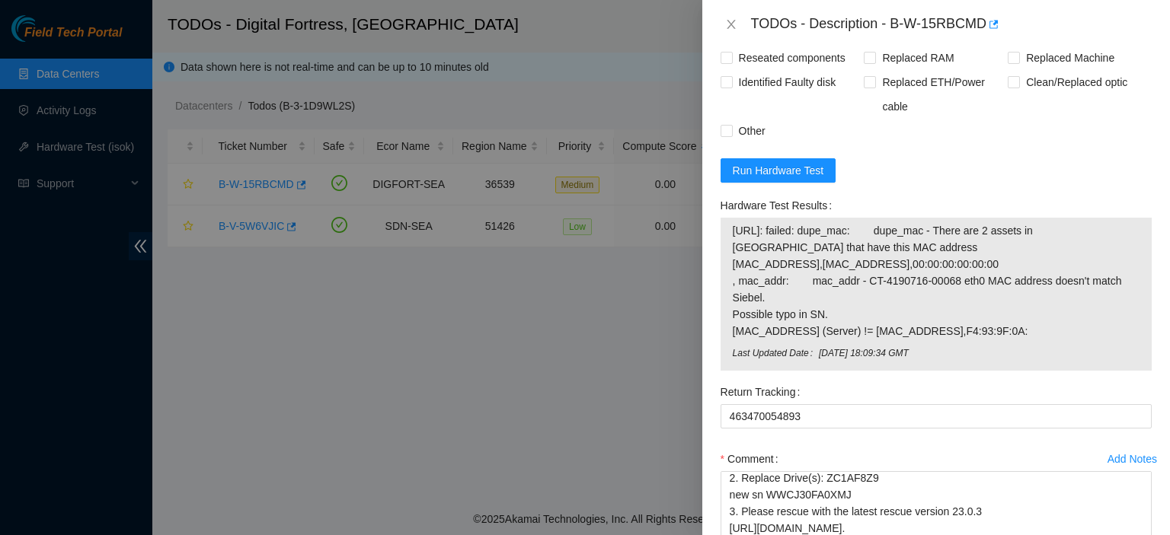
click at [728, 38] on input "Rebooted" at bounding box center [726, 32] width 11 height 11
checkbox input "true"
click at [871, 40] on span at bounding box center [870, 33] width 12 height 12
click at [871, 38] on input "Rescued" at bounding box center [869, 32] width 11 height 11
checkbox input "true"
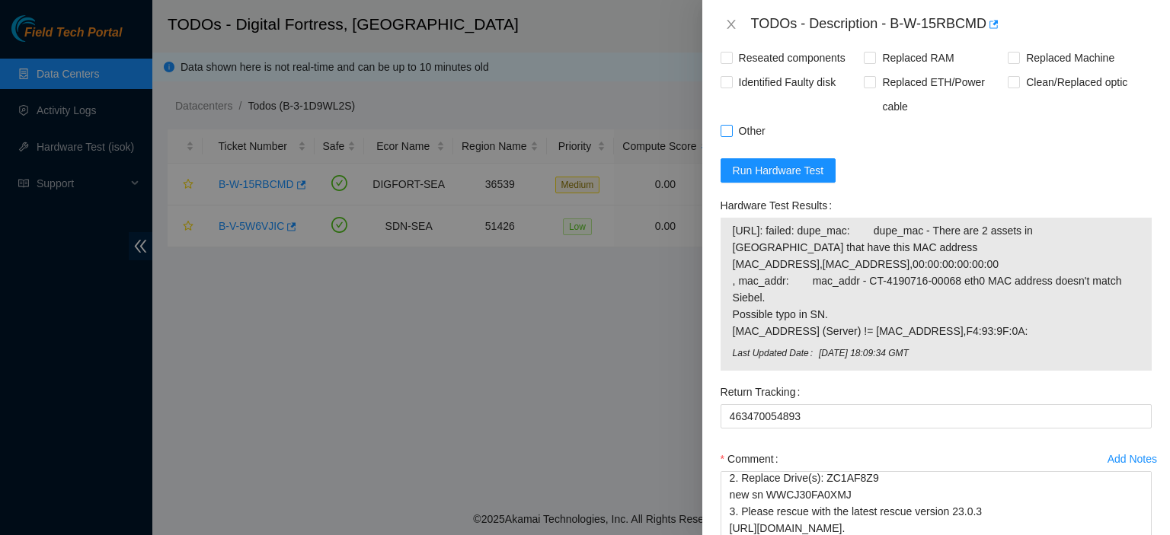
click at [734, 143] on span "Other" at bounding box center [752, 131] width 39 height 24
click at [731, 136] on input "Other" at bounding box center [726, 130] width 11 height 11
checkbox input "true"
click at [1008, 38] on input "Replaced disk" at bounding box center [1013, 32] width 11 height 11
checkbox input "true"
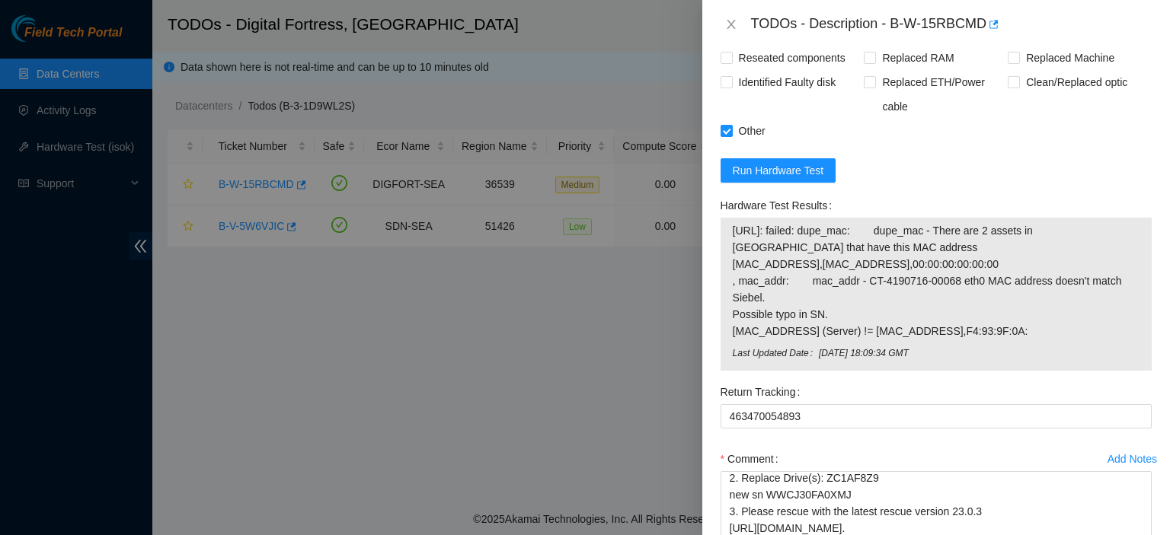
scroll to position [1551, 0]
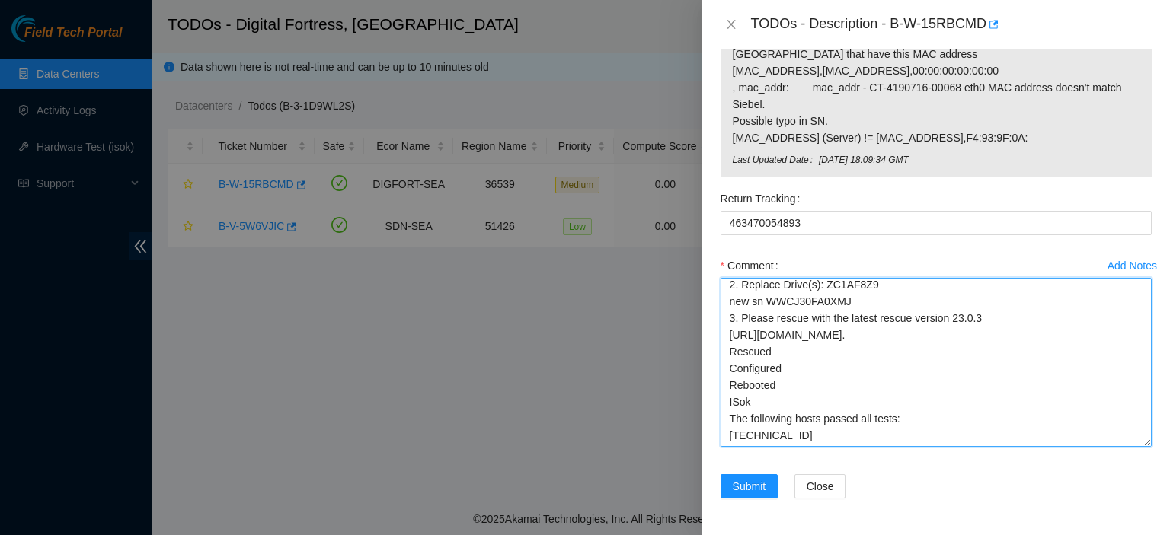
click at [753, 404] on textarea "kbbyrne23@gmail.com - atg has completed your request (B-W-15RBCMD) Message from…" at bounding box center [936, 362] width 431 height 169
type textarea "kbbyrne23@gmail.com - atg has completed your request (B-W-15RBCMD) Message from…"
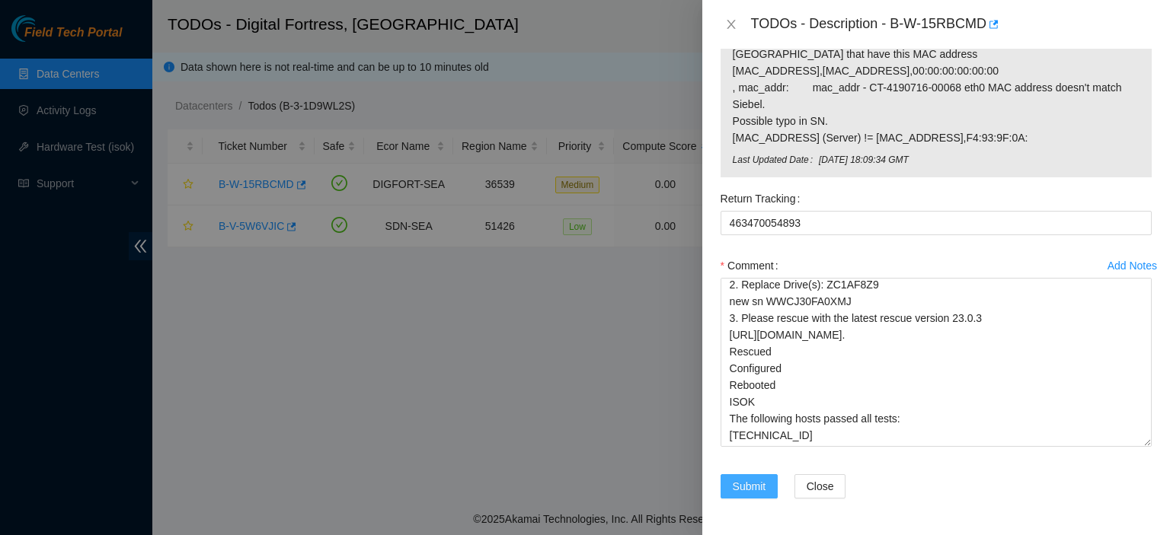
click at [734, 491] on span "Submit" at bounding box center [750, 486] width 34 height 17
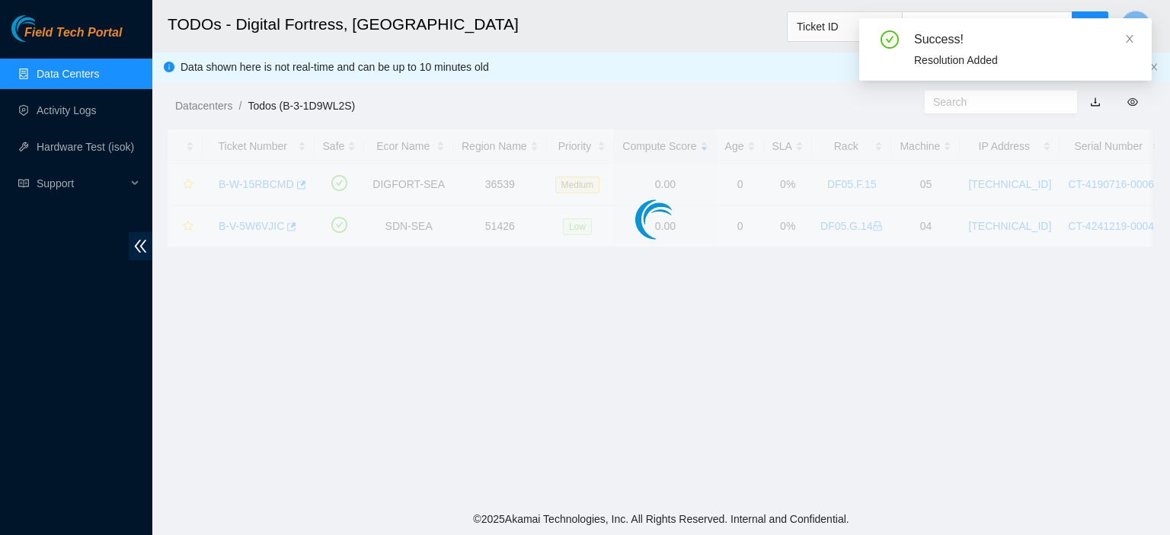
scroll to position [468, 0]
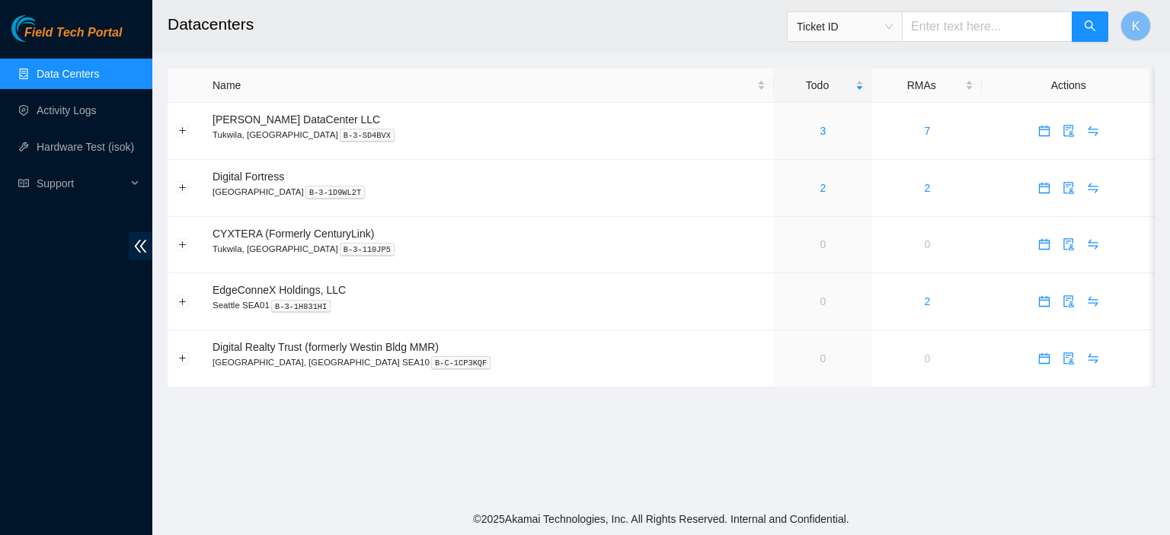
click at [1079, 404] on main "Datacenters Ticket ID K Name Todo RMAs Actions Sabey DataCenter LLC Tukwila, WA…" at bounding box center [661, 251] width 1018 height 503
